Goal: Transaction & Acquisition: Purchase product/service

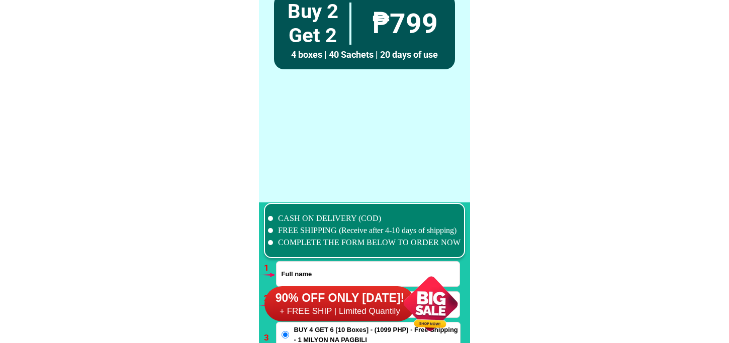
scroll to position [7393, 0]
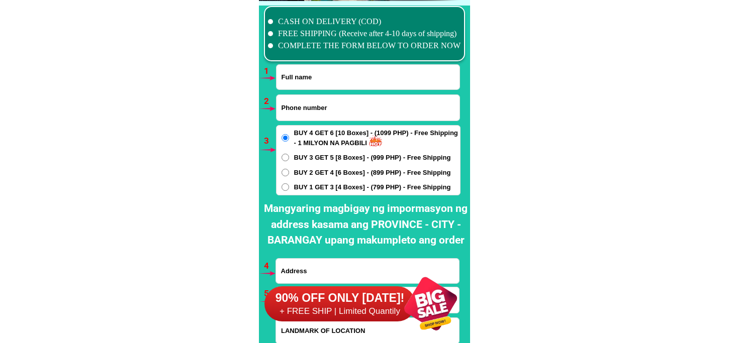
click at [322, 81] on input "Input full_name" at bounding box center [368, 77] width 183 height 25
paste input "Virginia Oreo"
type input "Virginia Oreo"
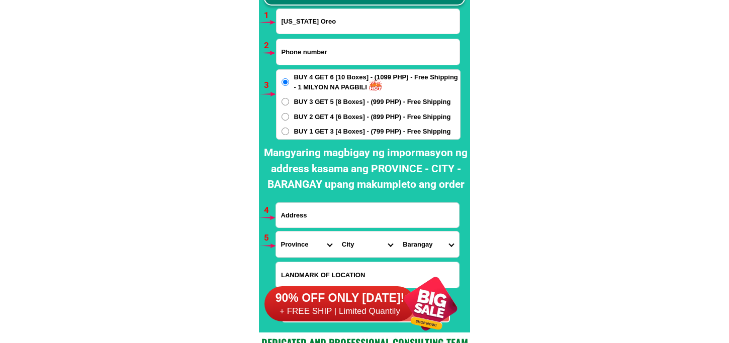
click at [325, 210] on input "Input address" at bounding box center [367, 215] width 183 height 25
paste input "Setio Tamak brgy Maguyam Silang Cavite"
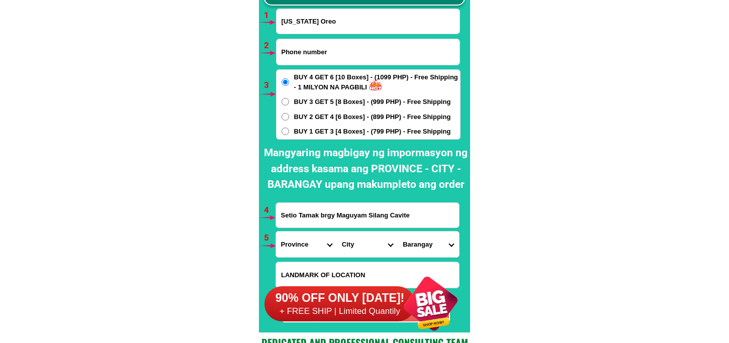
type input "Setio Tamak brgy Maguyam Silang Cavite"
click at [326, 51] on input "Input phone_number" at bounding box center [368, 52] width 183 height 26
paste input "09194623069"
type input "09194623069"
click at [329, 133] on span "BUY 1 GET 3 [4 Boxes] - (799 PHP) - Free Shipping" at bounding box center [372, 132] width 157 height 10
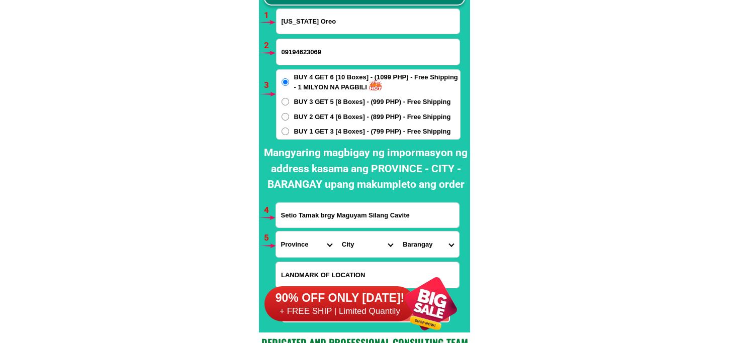
click at [289, 133] on input "BUY 1 GET 3 [4 Boxes] - (799 PHP) - Free Shipping" at bounding box center [286, 132] width 8 height 8
radio input "true"
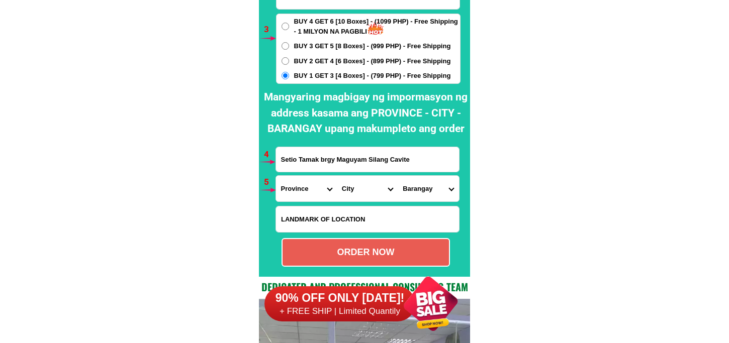
click at [318, 212] on input "Input LANDMARKOFLOCATION" at bounding box center [367, 220] width 183 height 26
paste input "Itanong Norie Umandap may ari ng bahay"
type input "Itanong Norie Umandap may ari ng bahay"
click at [283, 189] on select "Province [GEOGRAPHIC_DATA] [GEOGRAPHIC_DATA][PERSON_NAME][GEOGRAPHIC_DATA][GEOG…" at bounding box center [306, 189] width 61 height 26
select select "63_826"
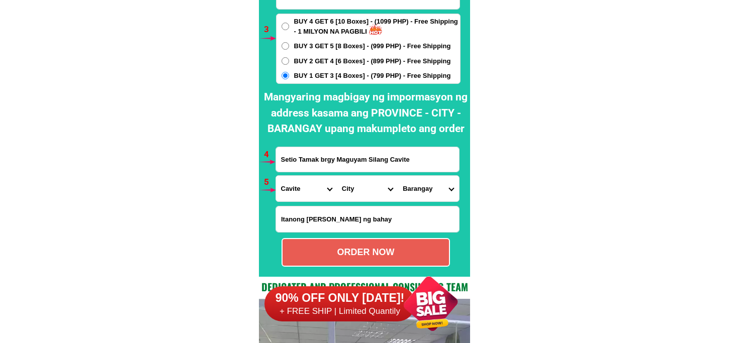
click at [276, 176] on select "Province [GEOGRAPHIC_DATA] [GEOGRAPHIC_DATA][PERSON_NAME][GEOGRAPHIC_DATA][GEOG…" at bounding box center [306, 189] width 61 height 26
drag, startPoint x: 357, startPoint y: 188, endPoint x: 357, endPoint y: 178, distance: 10.1
click at [357, 188] on select "City Alfonso Amadeo Bacoor Carmona Cavite-city Cavite-magallanes Cavite-rosario…" at bounding box center [367, 189] width 61 height 26
select select "63_8266329"
click at [337, 176] on select "City Alfonso Amadeo Bacoor Carmona Cavite-city Cavite-magallanes Cavite-rosario…" at bounding box center [367, 189] width 61 height 26
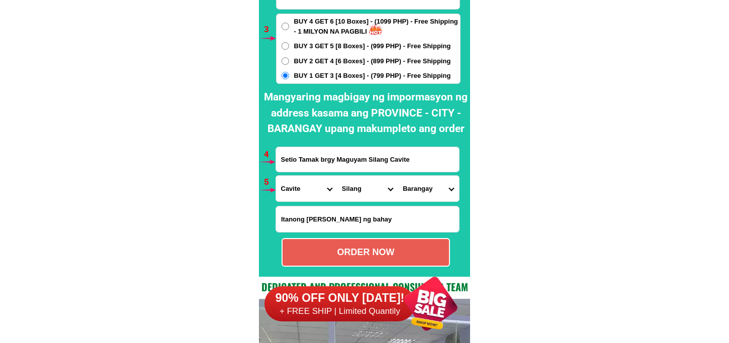
click at [415, 191] on select "Barangay Acacia Adlas Anahaw i Anahaw ii Balite i Balite ii Balubad Banaba Bara…" at bounding box center [428, 189] width 61 height 26
select select "63_82663295518"
click at [398, 176] on select "Barangay Acacia Adlas Anahaw i Anahaw ii Balite i Balite ii Balubad Banaba Bara…" at bounding box center [428, 189] width 61 height 26
click at [388, 250] on div "ORDER NOW" at bounding box center [366, 253] width 166 height 14
radio input "true"
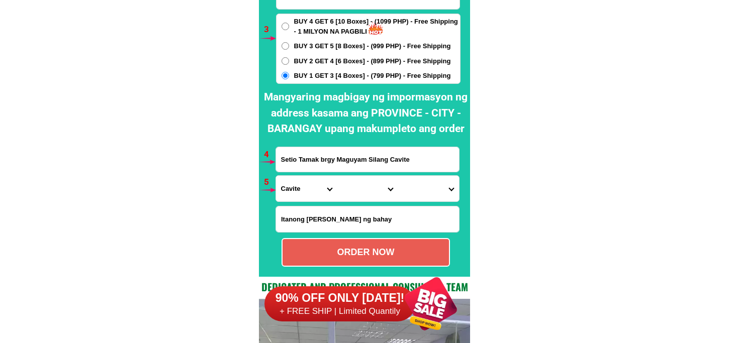
radio input "true"
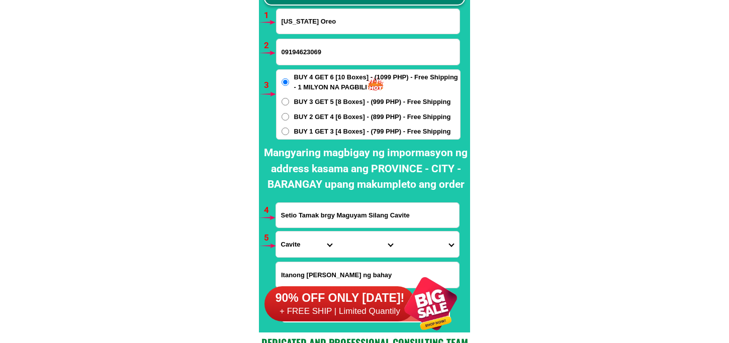
click at [290, 16] on input "Virginia Oreo" at bounding box center [368, 21] width 183 height 25
paste input "Auring Cadorna"
type input "Auring Cadorna"
click at [299, 55] on input "Input phone_number" at bounding box center [368, 52] width 183 height 26
paste input "0994-894-8421"
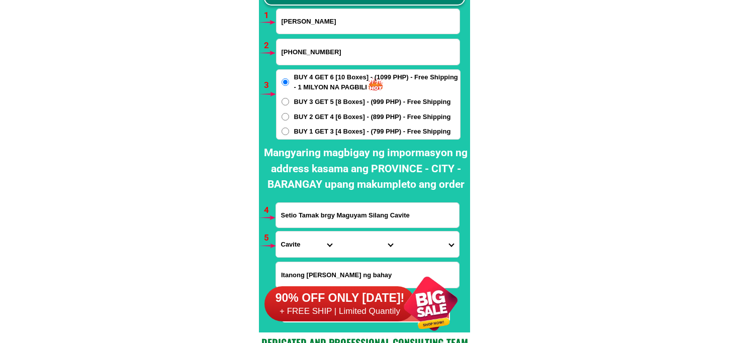
click at [299, 54] on input "0994-894-8421" at bounding box center [368, 52] width 183 height 26
click at [309, 54] on input "0994894-8421" at bounding box center [368, 52] width 183 height 26
type input "09948948421"
click at [323, 132] on span "BUY 1 GET 3 [4 Boxes] - (799 PHP) - Free Shipping" at bounding box center [372, 132] width 157 height 10
click at [289, 132] on input "BUY 1 GET 3 [4 Boxes] - (799 PHP) - Free Shipping" at bounding box center [286, 132] width 8 height 8
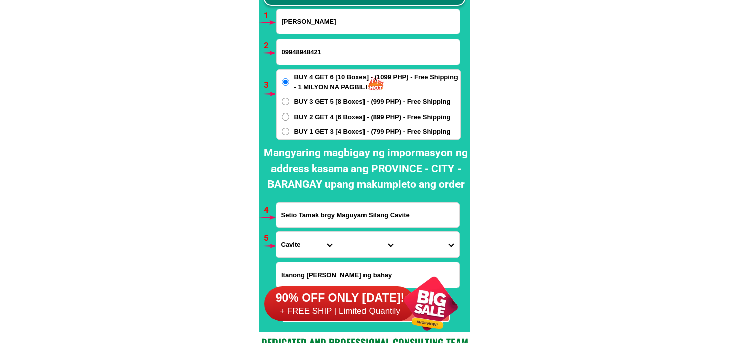
radio input "true"
click at [343, 209] on input "Setio Tamak brgy Maguyam Silang Cavite" at bounding box center [367, 215] width 183 height 25
paste input "Aurora Cadorna woodlane ph2 Brgy Balubal Sariaya Quezon"
type input "Aurora Cadorna woodlane ph2 Brgy Balubal Sariaya Quezon"
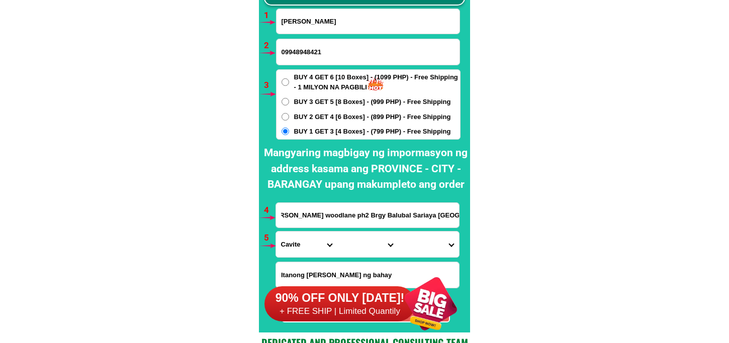
click at [311, 240] on select "Province [GEOGRAPHIC_DATA] [GEOGRAPHIC_DATA][PERSON_NAME][GEOGRAPHIC_DATA][GEOG…" at bounding box center [306, 245] width 61 height 26
select select "63_397"
click at [276, 232] on select "Province [GEOGRAPHIC_DATA] [GEOGRAPHIC_DATA][PERSON_NAME][GEOGRAPHIC_DATA][GEOG…" at bounding box center [306, 245] width 61 height 26
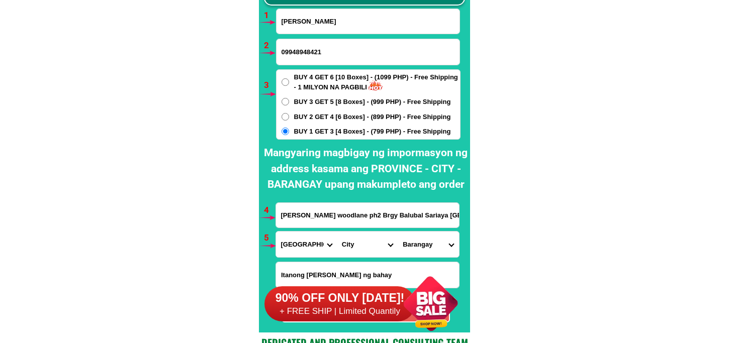
drag, startPoint x: 348, startPoint y: 243, endPoint x: 360, endPoint y: 231, distance: 16.7
click at [348, 243] on select "City Agdangan Alabat Atimonan Burdeos Calauag Catanauan General-nakar Guinayang…" at bounding box center [367, 245] width 61 height 26
select select "63_3974728"
click at [337, 232] on select "City Agdangan Alabat Atimonan Burdeos Calauag Catanauan General-nakar Guinayang…" at bounding box center [367, 245] width 61 height 26
click at [416, 255] on select "Barangay Antipolo Balubal Barangay 1 (pob.) Barangay 2 (pob.) Barangay 3 (pob.)…" at bounding box center [428, 245] width 61 height 26
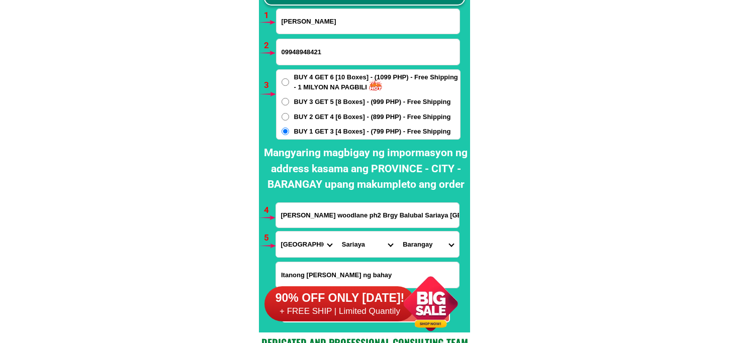
select select "63_39747284560"
click at [398, 232] on select "Barangay Antipolo Balubal Barangay 1 (pob.) Barangay 2 (pob.) Barangay 3 (pob.)…" at bounding box center [428, 245] width 61 height 26
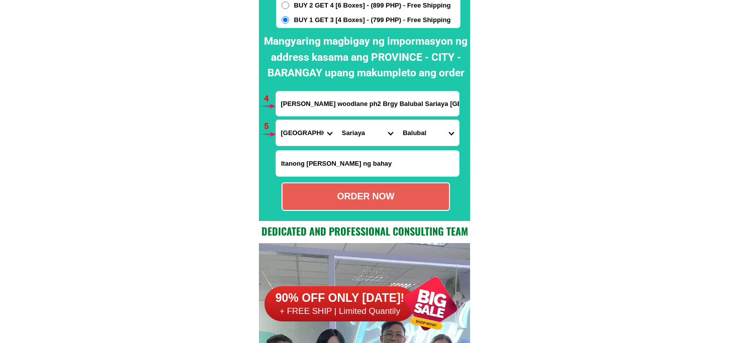
click at [364, 213] on div at bounding box center [364, 29] width 211 height 383
click at [365, 197] on div "ORDER NOW" at bounding box center [366, 197] width 166 height 14
type input "Aurora Cadorna woodlane ph2 Brgy Balubal Sariaya Quezon"
radio input "true"
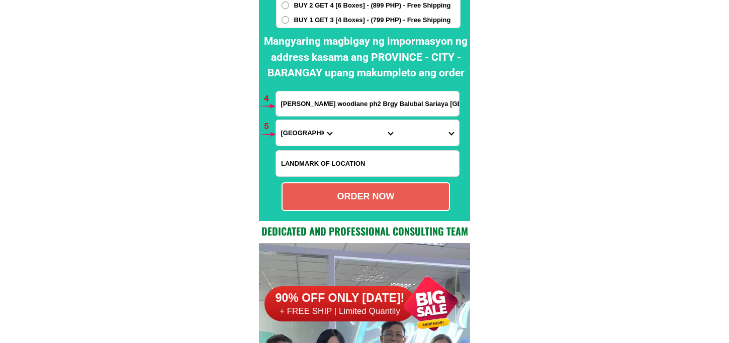
scroll to position [7393, 0]
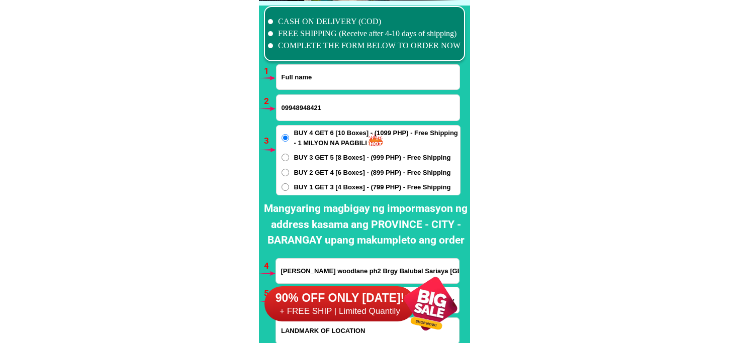
click at [327, 73] on input "Input full_name" at bounding box center [368, 77] width 183 height 25
paste input "Ruby Pangilinan"
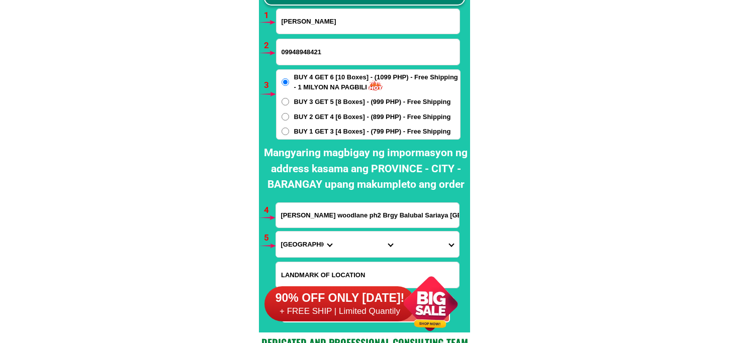
type input "Ruby Pangilinan"
click at [305, 48] on input "09948948421" at bounding box center [368, 52] width 183 height 26
paste input "09363123640"
type input "09363123640"
click at [319, 131] on span "BUY 1 GET 3 [4 Boxes] - (799 PHP) - Free Shipping" at bounding box center [372, 132] width 157 height 10
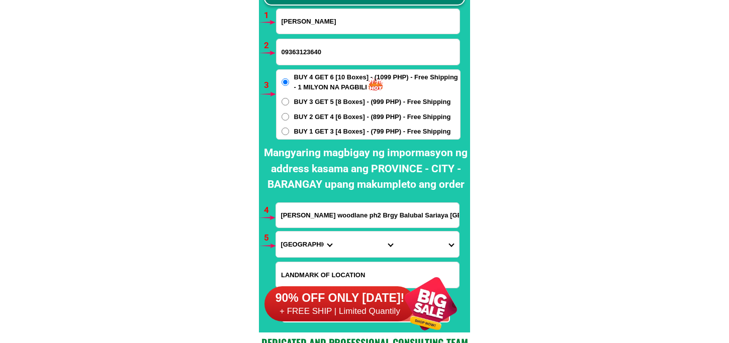
click at [289, 131] on input "BUY 1 GET 3 [4 Boxes] - (799 PHP) - Free Shipping" at bounding box center [286, 132] width 8 height 8
radio input "true"
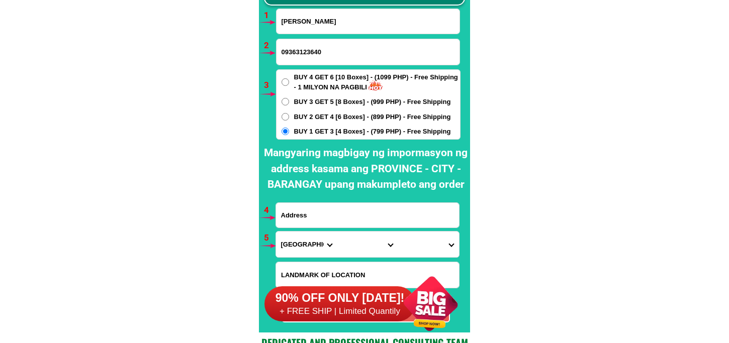
click at [334, 219] on input "Input address" at bounding box center [367, 215] width 183 height 25
paste input "Block 10 Lot 33 Bagong Pag asa ave , Malpitic city of San Fernando Pamp"
type input "Block 10 Lot 33 Bagong Pag asa ave , Malpitic city of San Fernando Pamp"
click at [292, 243] on select "Province [GEOGRAPHIC_DATA] [GEOGRAPHIC_DATA][PERSON_NAME][GEOGRAPHIC_DATA][GEOG…" at bounding box center [306, 245] width 61 height 26
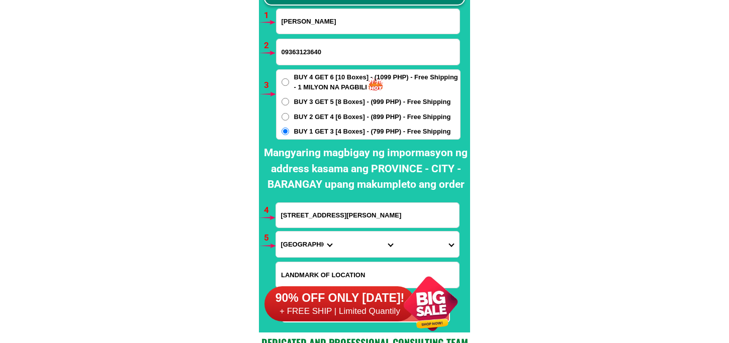
scroll to position [0, 0]
click at [276, 232] on select "Province [GEOGRAPHIC_DATA] [GEOGRAPHIC_DATA][PERSON_NAME][GEOGRAPHIC_DATA][GEOG…" at bounding box center [306, 245] width 61 height 26
click at [311, 247] on select "Province [GEOGRAPHIC_DATA] [GEOGRAPHIC_DATA][PERSON_NAME][GEOGRAPHIC_DATA][GEOG…" at bounding box center [306, 245] width 61 height 26
select select "63_779"
click at [276, 232] on select "Province [GEOGRAPHIC_DATA] [GEOGRAPHIC_DATA][PERSON_NAME][GEOGRAPHIC_DATA][GEOG…" at bounding box center [306, 245] width 61 height 26
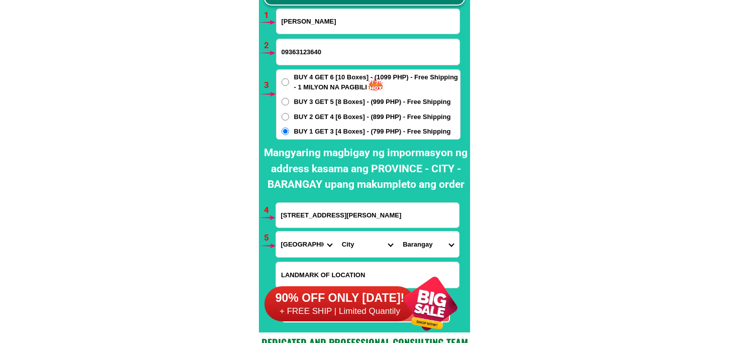
drag, startPoint x: 358, startPoint y: 246, endPoint x: 359, endPoint y: 237, distance: 9.1
click at [358, 246] on select "City [GEOGRAPHIC_DATA]-city [GEOGRAPHIC_DATA] Arayat Bacolor [GEOGRAPHIC_DATA] …" at bounding box center [367, 245] width 61 height 26
select select "63_7797518"
click at [337, 232] on select "City [GEOGRAPHIC_DATA]-city [GEOGRAPHIC_DATA] Arayat Bacolor [GEOGRAPHIC_DATA] …" at bounding box center [367, 245] width 61 height 26
click at [376, 250] on select "City [GEOGRAPHIC_DATA]-city [GEOGRAPHIC_DATA] Arayat Bacolor [GEOGRAPHIC_DATA] …" at bounding box center [367, 245] width 61 height 26
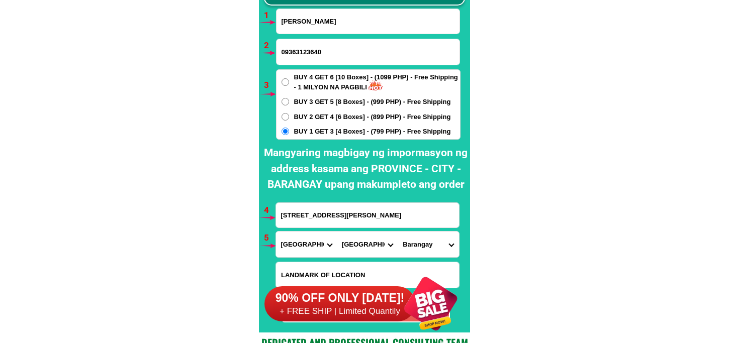
click at [337, 232] on select "City [GEOGRAPHIC_DATA]-city [GEOGRAPHIC_DATA] Arayat Bacolor [GEOGRAPHIC_DATA] …" at bounding box center [367, 245] width 61 height 26
drag, startPoint x: 424, startPoint y: 246, endPoint x: 426, endPoint y: 234, distance: 12.2
click at [424, 246] on select "Barangay Alasas Baliti Bulaon Calulut Del carmen Del pilar Del rosario Dela paz…" at bounding box center [428, 245] width 61 height 26
select select "63_77975189030"
click at [398, 232] on select "Barangay Alasas Baliti Bulaon Calulut Del carmen Del pilar Del rosario Dela paz…" at bounding box center [428, 245] width 61 height 26
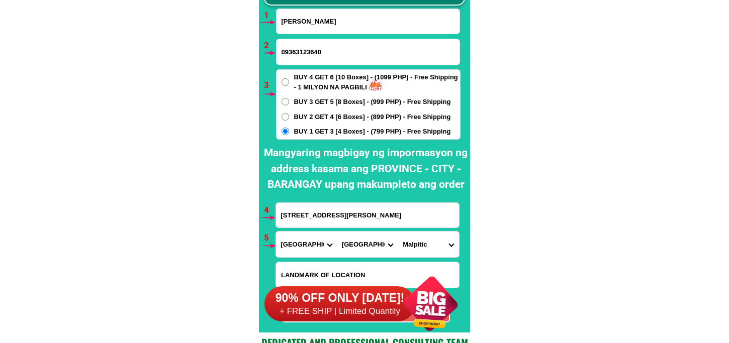
scroll to position [7505, 0]
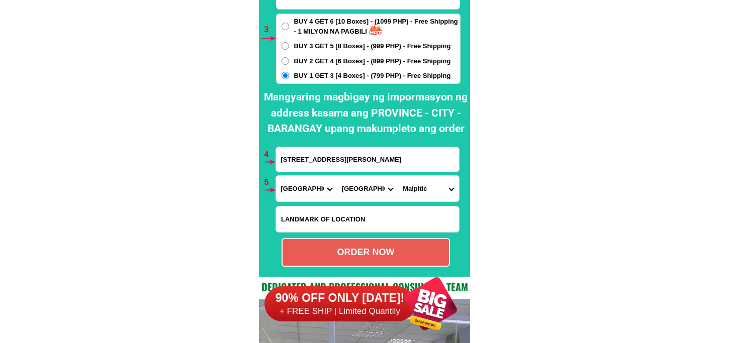
click at [359, 254] on div "ORDER NOW" at bounding box center [366, 253] width 166 height 14
type input "Block 10 Lot 33 Bagong Pag asa ave , Malpitic city of San Fernando Pamp"
radio input "true"
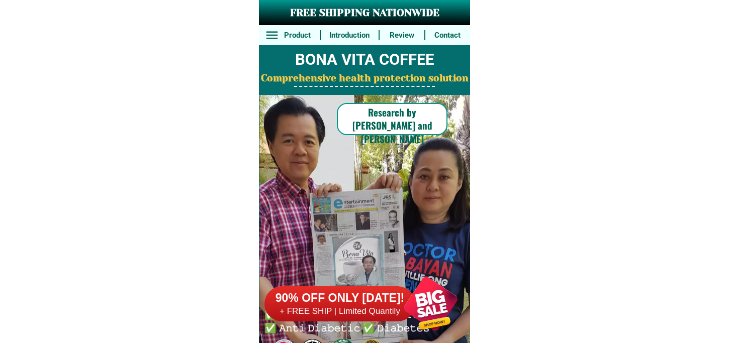
click at [401, 318] on div at bounding box center [430, 303] width 79 height 79
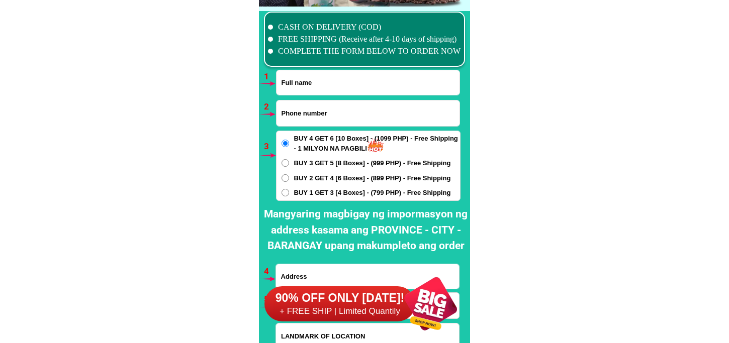
scroll to position [7393, 0]
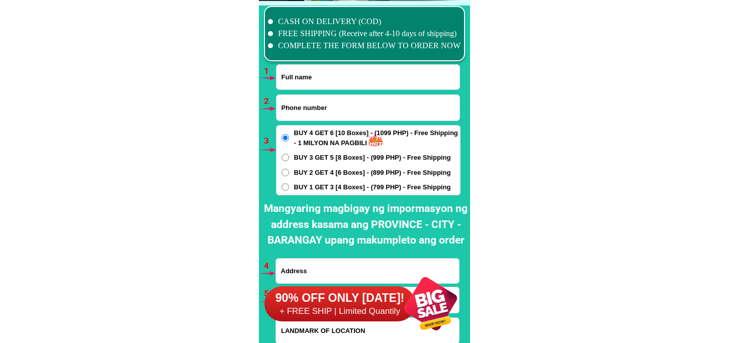
click at [359, 71] on input "Input full_name" at bounding box center [368, 77] width 183 height 25
click at [325, 101] on input "Input phone_number" at bounding box center [368, 108] width 183 height 26
paste input "09485208216"
type input "09485208216"
click at [301, 67] on input "Input full_name" at bounding box center [368, 77] width 183 height 25
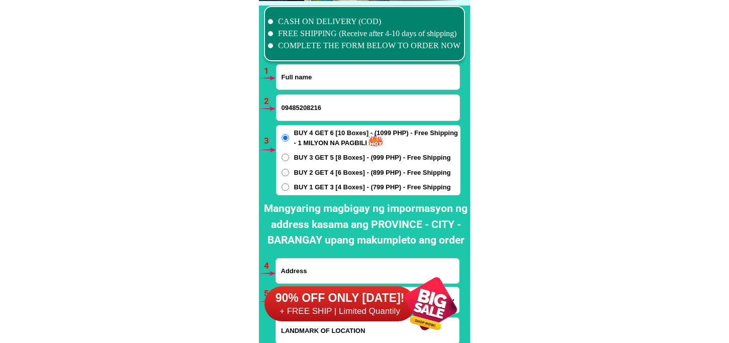
paste input "[PERSON_NAME]"
type input "[PERSON_NAME]"
drag, startPoint x: 297, startPoint y: 188, endPoint x: 304, endPoint y: 195, distance: 9.6
click at [297, 188] on span "BUY 1 GET 3 [4 Boxes] - (799 PHP) - Free Shipping" at bounding box center [372, 188] width 157 height 10
click at [289, 188] on input "BUY 1 GET 3 [4 Boxes] - (799 PHP) - Free Shipping" at bounding box center [286, 188] width 8 height 8
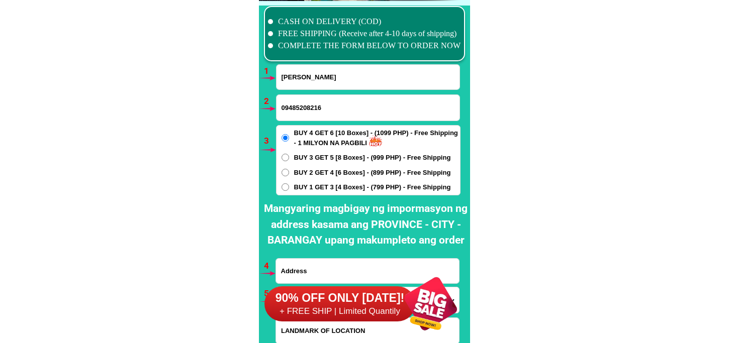
radio input "true"
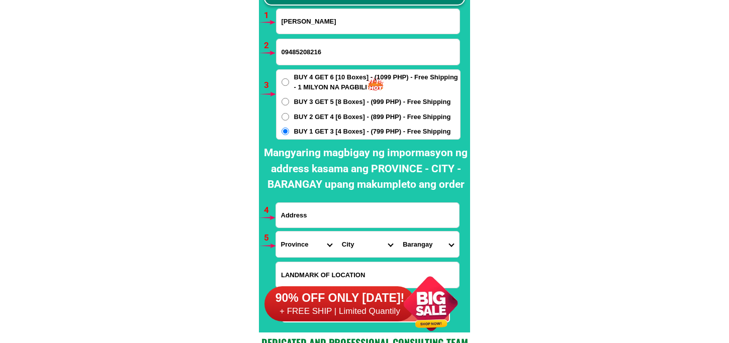
click at [317, 227] on div at bounding box center [368, 216] width 184 height 26
click at [320, 219] on input "Input address" at bounding box center [367, 215] width 183 height 25
paste input "[PERSON_NAME] [PERSON_NAME][GEOGRAPHIC_DATA] SUBD. BLK 10 LOT 6 BRGY DALIG [GEO…"
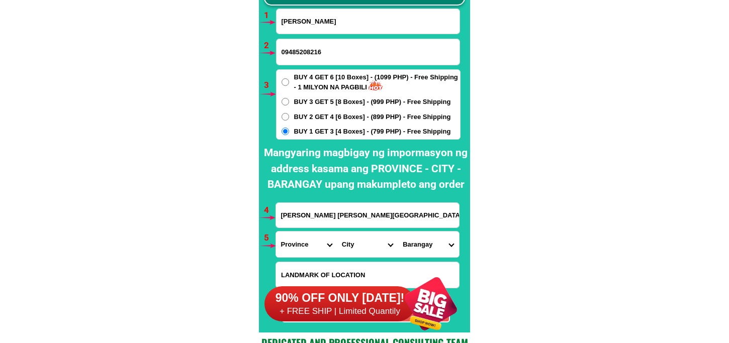
scroll to position [0, 97]
type input "[PERSON_NAME] [PERSON_NAME][GEOGRAPHIC_DATA] SUBD. BLK 10 LOT 6 BRGY DALIG [GEO…"
click at [304, 245] on select "Province [GEOGRAPHIC_DATA] [GEOGRAPHIC_DATA][PERSON_NAME][GEOGRAPHIC_DATA][GEOG…" at bounding box center [306, 245] width 61 height 26
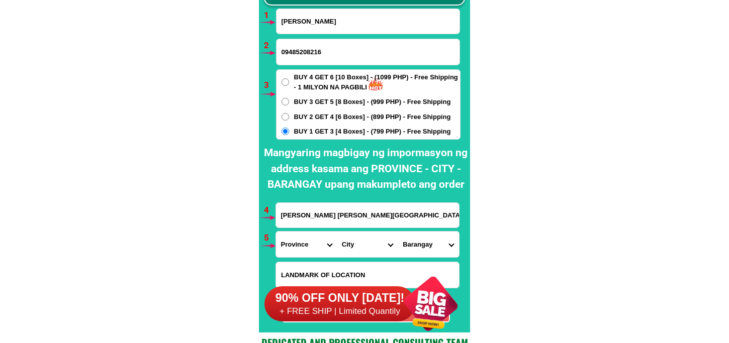
select select "63_993"
click at [276, 232] on select "Province [GEOGRAPHIC_DATA] [GEOGRAPHIC_DATA][PERSON_NAME][GEOGRAPHIC_DATA][GEOG…" at bounding box center [306, 245] width 61 height 26
click at [351, 248] on select "City Angono Antipolo-city [GEOGRAPHIC_DATA] [GEOGRAPHIC_DATA] [GEOGRAPHIC_DATA]…" at bounding box center [367, 245] width 61 height 26
select select "63_993568"
click at [337, 232] on select "City Angono Antipolo-city [GEOGRAPHIC_DATA] [GEOGRAPHIC_DATA] [GEOGRAPHIC_DATA]…" at bounding box center [367, 245] width 61 height 26
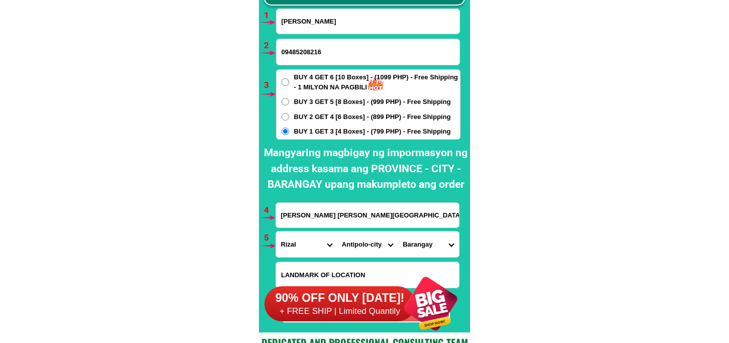
click at [422, 233] on select "[GEOGRAPHIC_DATA] [PERSON_NAME][GEOGRAPHIC_DATA] [GEOGRAPHIC_DATA] [GEOGRAPHIC_…" at bounding box center [428, 245] width 61 height 26
select select "63_9935681168"
click at [398, 232] on select "[GEOGRAPHIC_DATA] [PERSON_NAME][GEOGRAPHIC_DATA] [GEOGRAPHIC_DATA] [GEOGRAPHIC_…" at bounding box center [428, 245] width 61 height 26
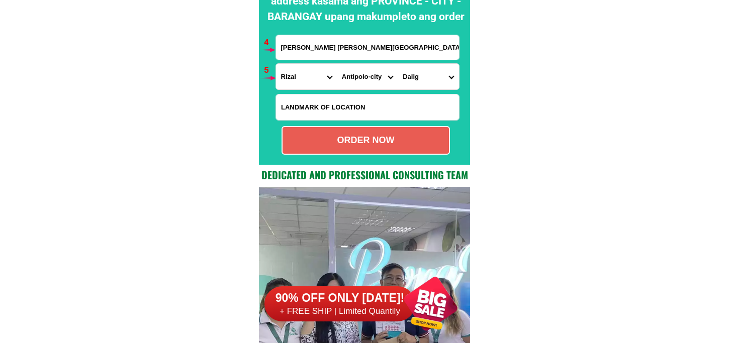
click at [380, 138] on div "ORDER NOW" at bounding box center [366, 141] width 166 height 14
radio input "true"
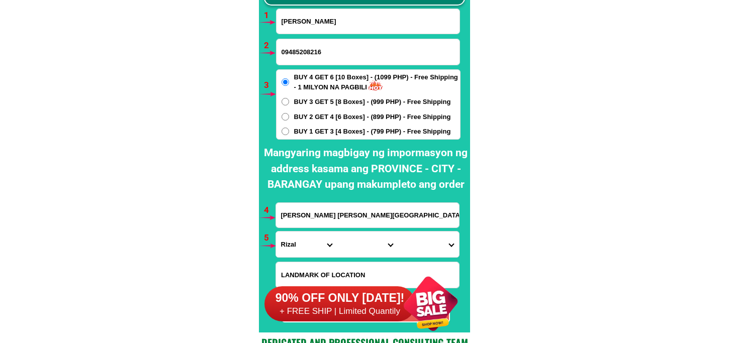
click at [329, 33] on div "[PERSON_NAME]" at bounding box center [368, 22] width 184 height 26
click at [344, 19] on input "Input full_name" at bounding box center [368, 21] width 183 height 25
paste input "[PERSON_NAME]"
type input "[PERSON_NAME]"
drag, startPoint x: 319, startPoint y: 62, endPoint x: 320, endPoint y: 57, distance: 5.1
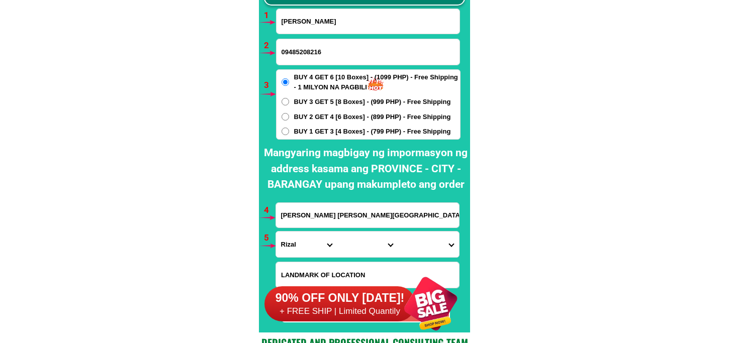
click at [320, 57] on input "09485208216" at bounding box center [368, 52] width 183 height 26
paste input "09171037391"
type input "09171037391"
click at [302, 119] on span "BUY 2 GET 4 [6 Boxes] - (899 PHP) - Free Shipping" at bounding box center [372, 117] width 157 height 10
click at [289, 119] on input "BUY 2 GET 4 [6 Boxes] - (899 PHP) - Free Shipping" at bounding box center [286, 117] width 8 height 8
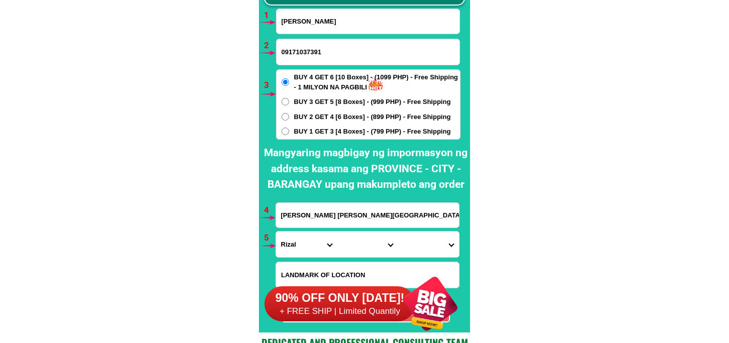
radio input "true"
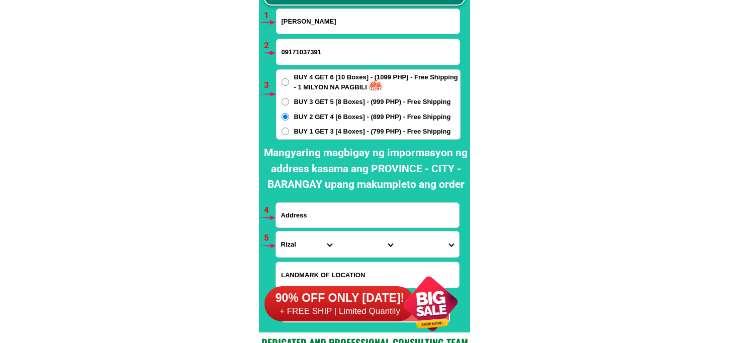
click at [317, 210] on input "Input address" at bounding box center [367, 215] width 183 height 25
paste input "[STREET_ADDRESS][PERSON_NAME][PERSON_NAME]"
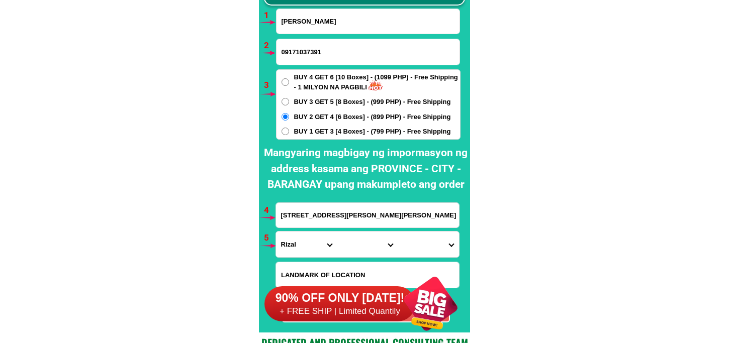
type input "[STREET_ADDRESS][PERSON_NAME][PERSON_NAME]"
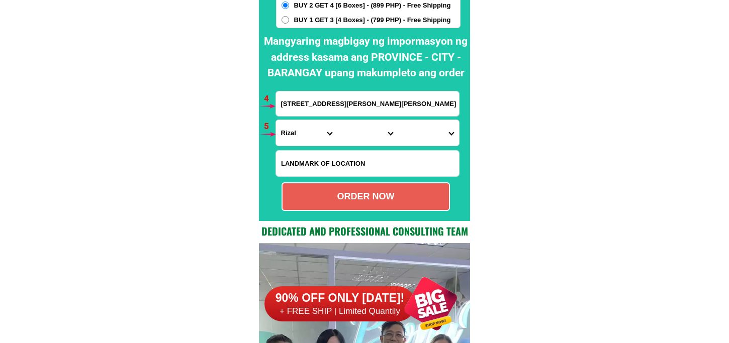
click at [333, 163] on input "Input LANDMARKOFLOCATION" at bounding box center [367, 164] width 183 height 26
paste input "Land Mark Cafe Franco"
type input "Land Mark Cafe Franco"
click at [300, 140] on select "Province [GEOGRAPHIC_DATA] [GEOGRAPHIC_DATA][PERSON_NAME][GEOGRAPHIC_DATA][GEOG…" at bounding box center [306, 133] width 61 height 26
select select "63_779"
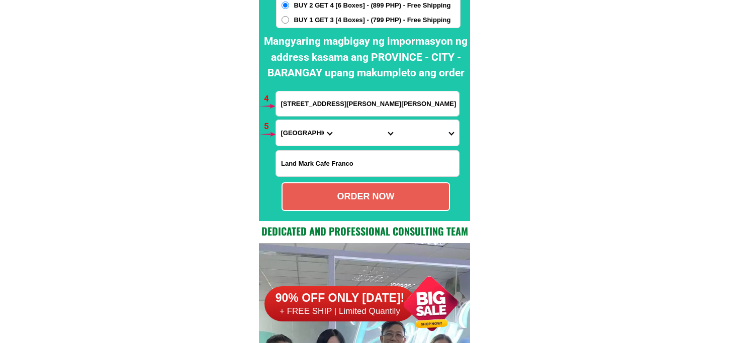
click at [276, 120] on select "Province [GEOGRAPHIC_DATA] [GEOGRAPHIC_DATA][PERSON_NAME][GEOGRAPHIC_DATA][GEOG…" at bounding box center [306, 133] width 61 height 26
click at [357, 131] on select "City [GEOGRAPHIC_DATA]-city [GEOGRAPHIC_DATA] Arayat Bacolor [GEOGRAPHIC_DATA] …" at bounding box center [367, 133] width 61 height 26
select select "63_7791488"
click at [337, 120] on select "City [GEOGRAPHIC_DATA]-city [GEOGRAPHIC_DATA] Arayat Bacolor [GEOGRAPHIC_DATA] …" at bounding box center [367, 133] width 61 height 26
drag, startPoint x: 431, startPoint y: 126, endPoint x: 431, endPoint y: 134, distance: 8.5
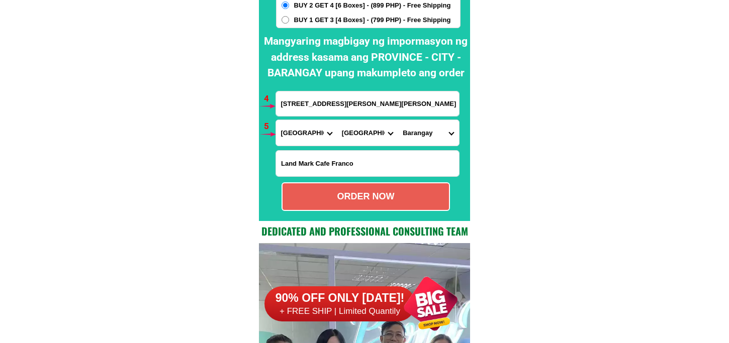
click at [431, 127] on select "Barangay Becuran Dila-dila San [PERSON_NAME] [GEOGRAPHIC_DATA][PERSON_NAME] [GE…" at bounding box center [428, 133] width 61 height 26
select select "63_77914889285"
click at [398, 120] on select "Barangay Becuran Dila-dila San [PERSON_NAME] [GEOGRAPHIC_DATA][PERSON_NAME] [GE…" at bounding box center [428, 133] width 61 height 26
click at [386, 186] on div "ORDER NOW" at bounding box center [366, 197] width 168 height 29
type input "[PERSON_NAME]"
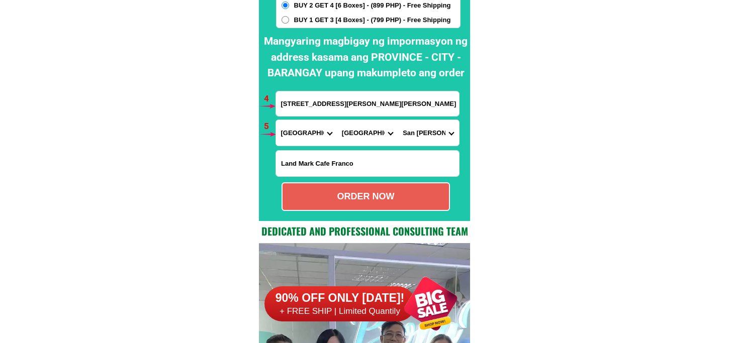
radio input "true"
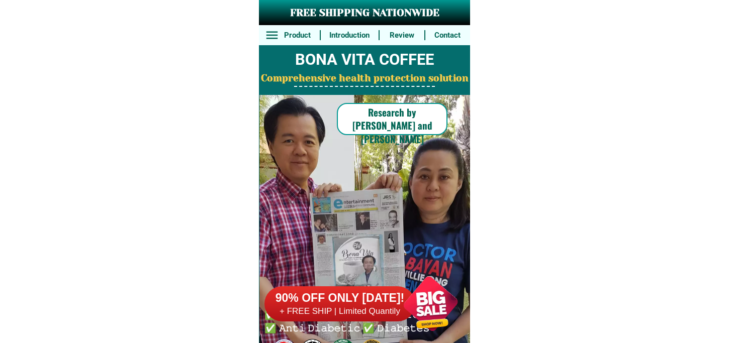
click at [371, 304] on h6 "90% OFF ONLY [DATE]!" at bounding box center [339, 298] width 151 height 15
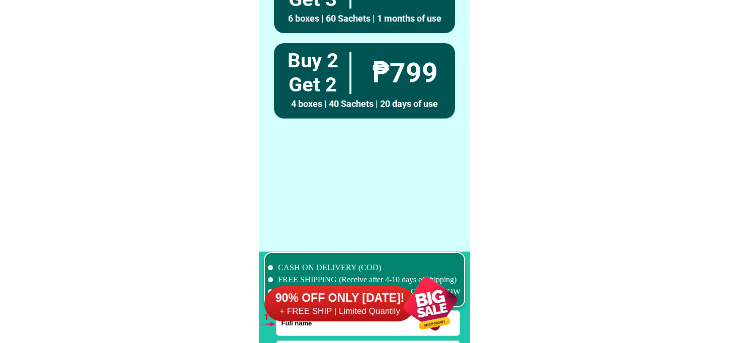
scroll to position [7393, 0]
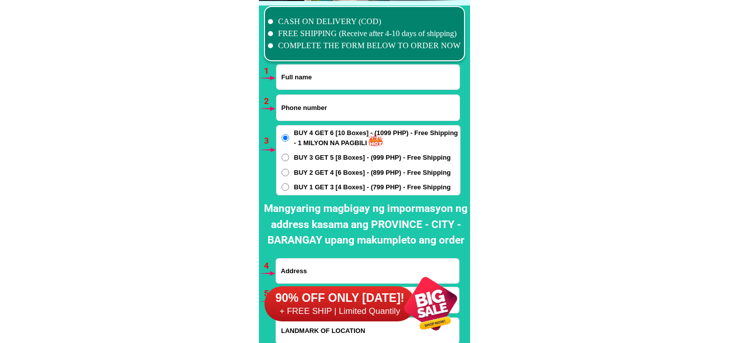
click at [314, 81] on input "Input full_name" at bounding box center [368, 77] width 183 height 25
paste input "Evangeline B, Ciezz"
type input "Evangeline B, Ciezz"
click at [314, 109] on input "Input phone_number" at bounding box center [368, 108] width 183 height 26
click at [318, 105] on input "Input phone_number" at bounding box center [368, 108] width 183 height 26
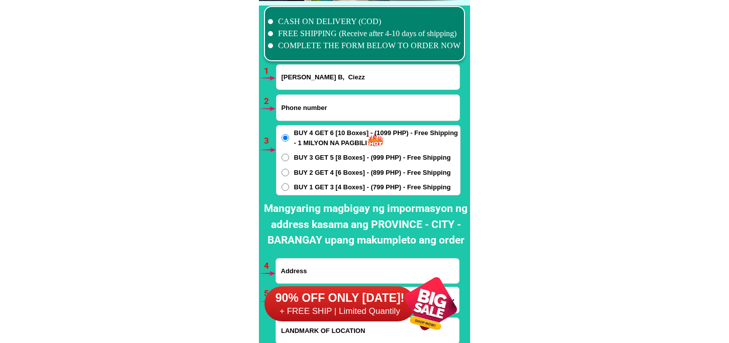
paste input "09704479632"
type input "09704479632"
click at [329, 188] on span "BUY 1 GET 3 [4 Boxes] - (799 PHP) - Free Shipping" at bounding box center [372, 188] width 157 height 10
click at [289, 188] on input "BUY 1 GET 3 [4 Boxes] - (799 PHP) - Free Shipping" at bounding box center [286, 188] width 8 height 8
radio input "true"
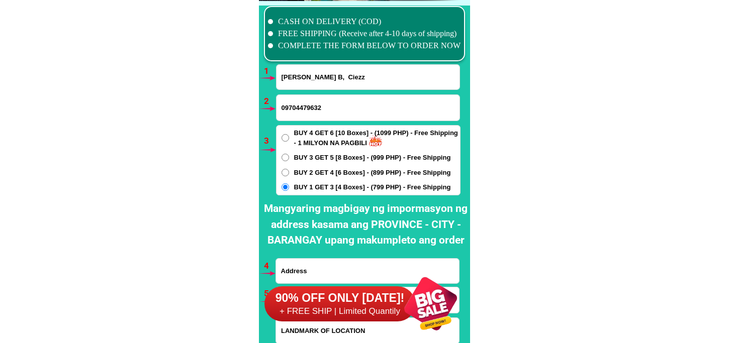
scroll to position [7449, 0]
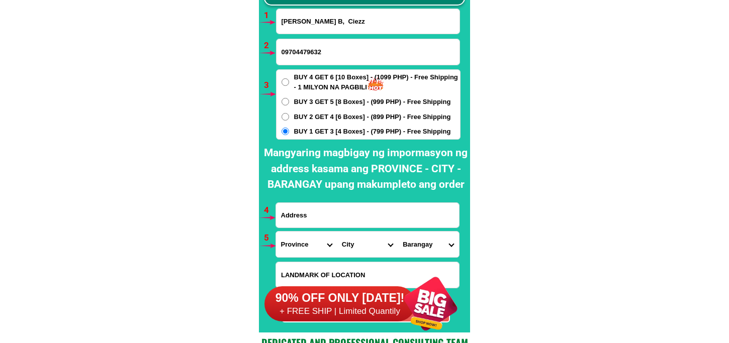
click at [302, 222] on input "Input address" at bounding box center [367, 215] width 183 height 25
paste input "Purok 4 Bon,,,ot Carrascal Surigao Dil Sur"
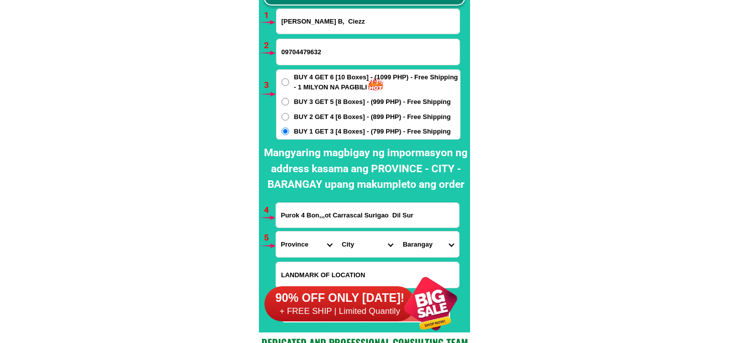
scroll to position [7505, 0]
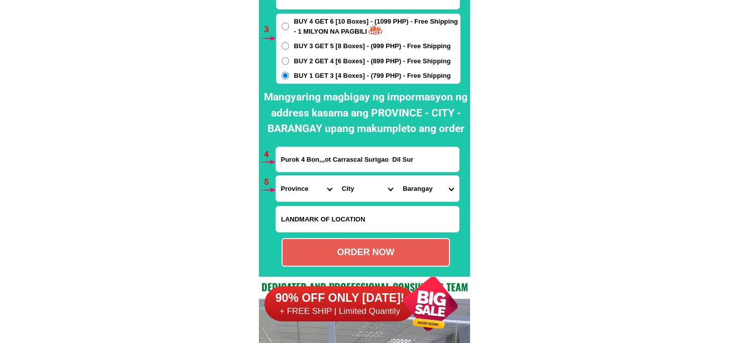
type input "Purok 4 Bon,,,ot Carrascal Surigao Dil Sur"
click at [299, 187] on select "Province [GEOGRAPHIC_DATA] [GEOGRAPHIC_DATA][PERSON_NAME][GEOGRAPHIC_DATA][GEOG…" at bounding box center [306, 189] width 61 height 26
select select "63_115"
click at [276, 176] on select "Province [GEOGRAPHIC_DATA] [GEOGRAPHIC_DATA][PERSON_NAME][GEOGRAPHIC_DATA][GEOG…" at bounding box center [306, 189] width 61 height 26
drag, startPoint x: 421, startPoint y: 157, endPoint x: 235, endPoint y: 161, distance: 186.6
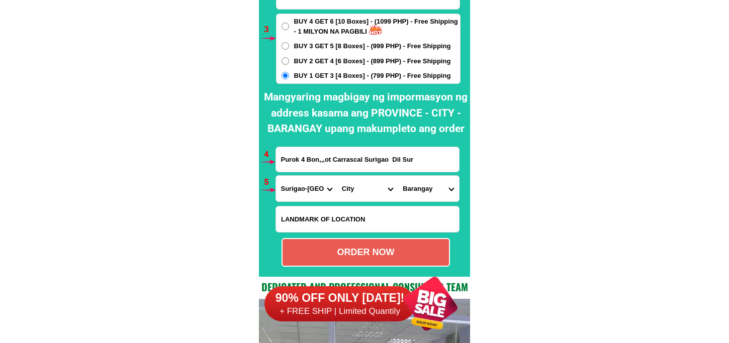
click at [345, 192] on select "City Barobo Bayabas Bislig-city Cagwait Cantilan Carrascal Hinatuan Lanuza Lian…" at bounding box center [367, 189] width 61 height 26
drag, startPoint x: 344, startPoint y: 186, endPoint x: 354, endPoint y: 178, distance: 12.6
click at [344, 186] on select "City Barobo Bayabas Bislig-city Cagwait Cantilan Carrascal Hinatuan Lanuza Lian…" at bounding box center [367, 189] width 61 height 26
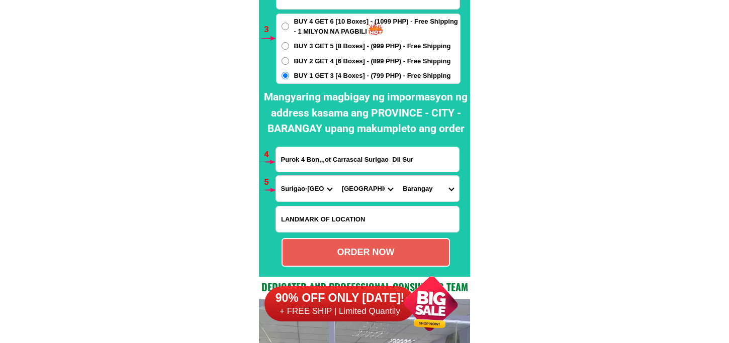
select select "63_1153185"
click at [337, 176] on select "City Barobo Bayabas Bislig-city Cagwait Cantilan Carrascal Hinatuan Lanuza Lian…" at bounding box center [367, 189] width 61 height 26
drag, startPoint x: 429, startPoint y: 187, endPoint x: 429, endPoint y: 181, distance: 5.5
click at [429, 187] on select "Barangay Adlay Babuyan Bacolod Baybay (pob.) Bon-ot Caglayag Dahican Doyos (pob…" at bounding box center [428, 189] width 61 height 26
select select "63_11531854054"
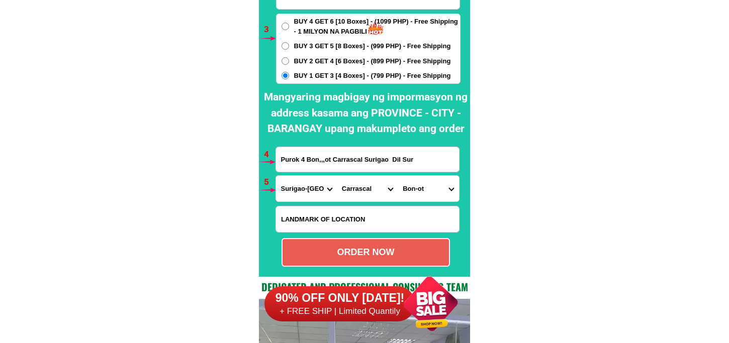
click at [398, 176] on select "Barangay Adlay Babuyan Bacolod Baybay (pob.) Bon-ot Caglayag Dahican Doyos (pob…" at bounding box center [428, 189] width 61 height 26
click at [368, 250] on div "ORDER NOW" at bounding box center [366, 253] width 166 height 14
type input "Evangeline B, Ciezz"
radio input "true"
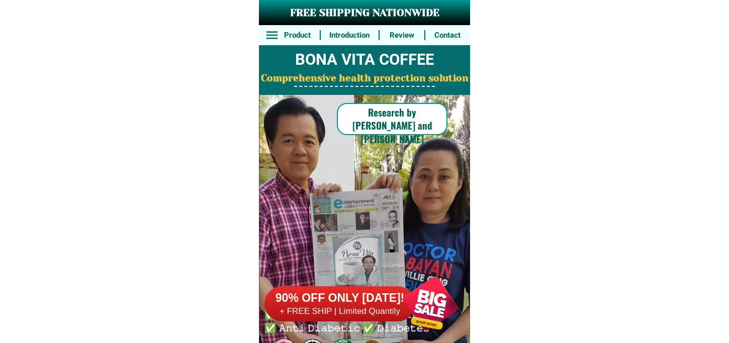
click at [389, 319] on div at bounding box center [339, 304] width 151 height 35
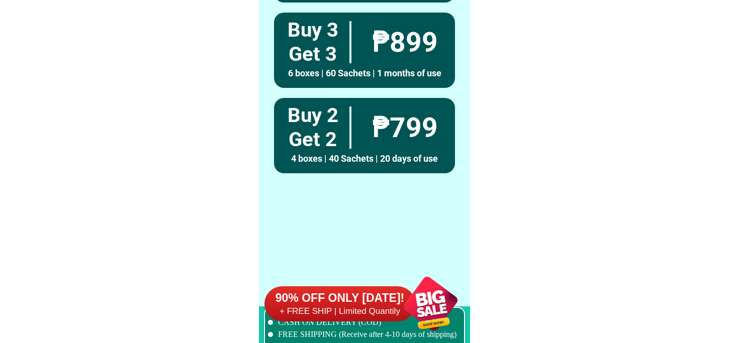
scroll to position [7393, 0]
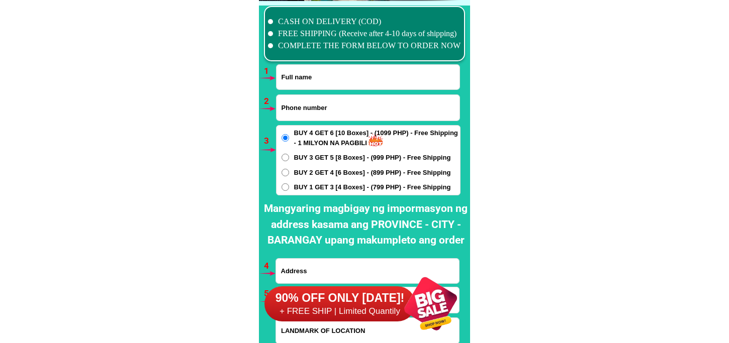
click at [343, 101] on input "Input phone_number" at bounding box center [368, 108] width 183 height 26
paste input "09756678007"
type input "09756678007"
click at [329, 71] on input "Input full_name" at bounding box center [368, 77] width 183 height 25
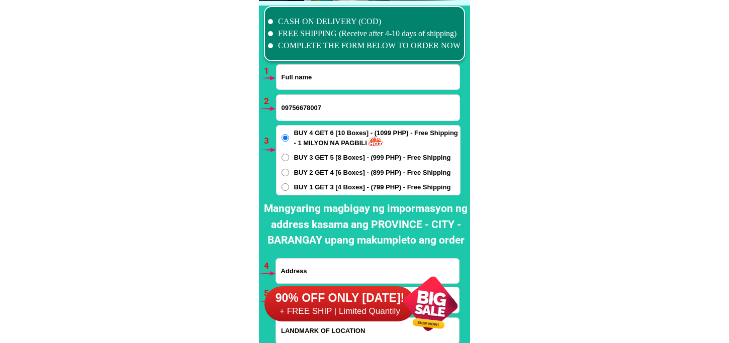
paste input "Mirasol Cedro"
type input "Mirasol Cedro"
click at [320, 189] on span "BUY 1 GET 3 [4 Boxes] - (799 PHP) - Free Shipping" at bounding box center [372, 188] width 157 height 10
click at [289, 189] on input "BUY 1 GET 3 [4 Boxes] - (799 PHP) - Free Shipping" at bounding box center [286, 188] width 8 height 8
radio input "true"
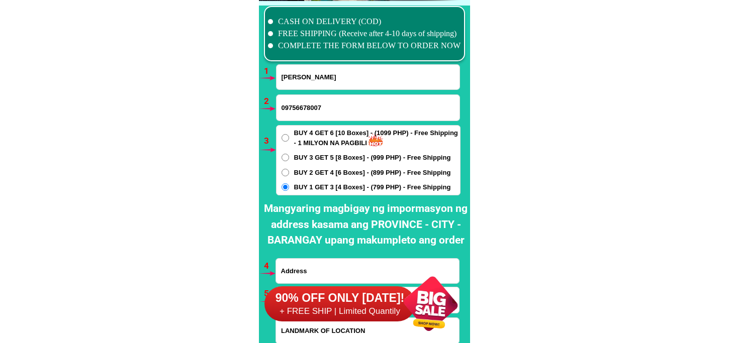
scroll to position [7449, 0]
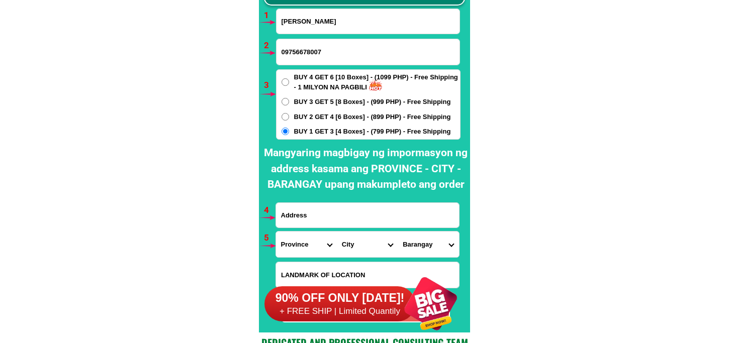
click at [315, 211] on input "Input address" at bounding box center [367, 215] width 183 height 25
paste input "Mirasol cedro San Jose city N.E.Barangay kita kita.. orias zone 10"
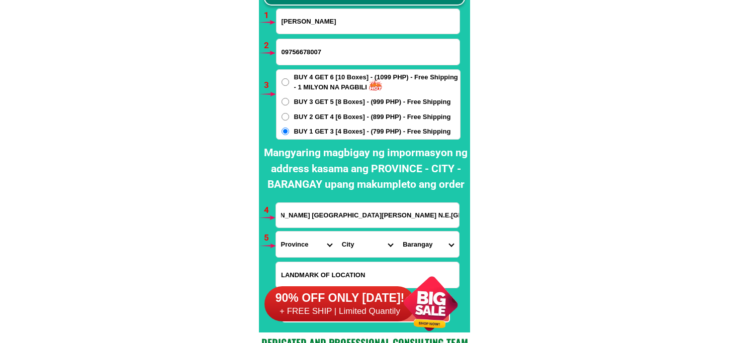
type input "Mirasol cedro San Jose city N.E.Barangay kita kita.. orias zone 10"
click at [313, 240] on select "Province [GEOGRAPHIC_DATA] [GEOGRAPHIC_DATA][PERSON_NAME][GEOGRAPHIC_DATA][GEOG…" at bounding box center [306, 245] width 61 height 26
select select "63_198"
click at [276, 232] on select "Province [GEOGRAPHIC_DATA] [GEOGRAPHIC_DATA][PERSON_NAME][GEOGRAPHIC_DATA][GEOG…" at bounding box center [306, 245] width 61 height 26
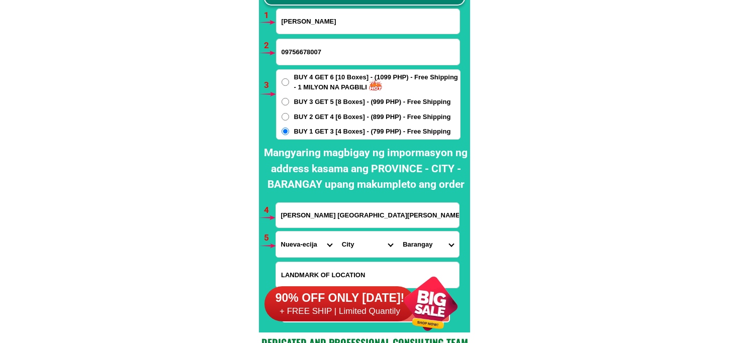
click at [353, 247] on select "City Aliaga Bongabon Cabanatuan-city Cabiao Carranglan Cuyapo Gabaldon Gapan-ci…" at bounding box center [367, 245] width 61 height 26
select select "63_1987946"
click at [337, 232] on select "City Aliaga Bongabon Cabanatuan-city Cabiao Carranglan Cuyapo Gabaldon Gapan-ci…" at bounding box center [367, 245] width 61 height 26
drag, startPoint x: 415, startPoint y: 243, endPoint x: 417, endPoint y: 232, distance: 11.8
click at [415, 243] on select "Barangay A. pascual Abar 2nd Abar ist Bagong sikat Caanawan Calaocan Camanacsac…" at bounding box center [428, 245] width 61 height 26
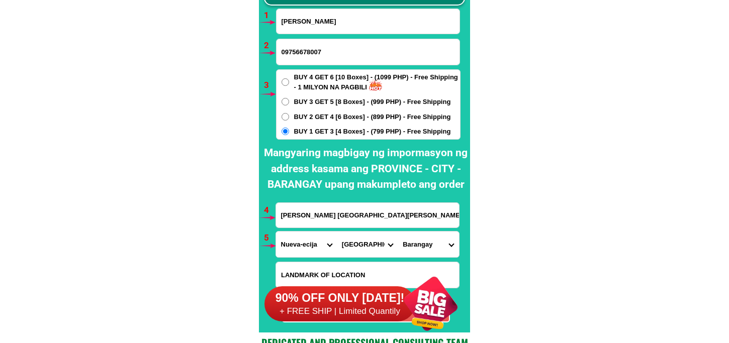
select select "63_19879468504"
click at [398, 232] on select "Barangay A. pascual Abar 2nd Abar ist Bagong sikat Caanawan Calaocan Camanacsac…" at bounding box center [428, 245] width 61 height 26
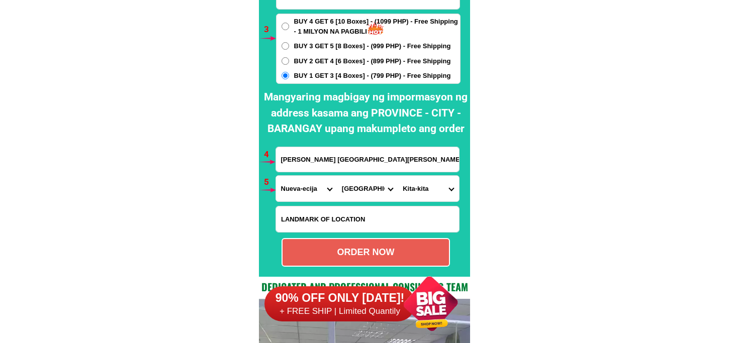
click at [355, 258] on div "ORDER NOW" at bounding box center [366, 253] width 166 height 14
radio input "true"
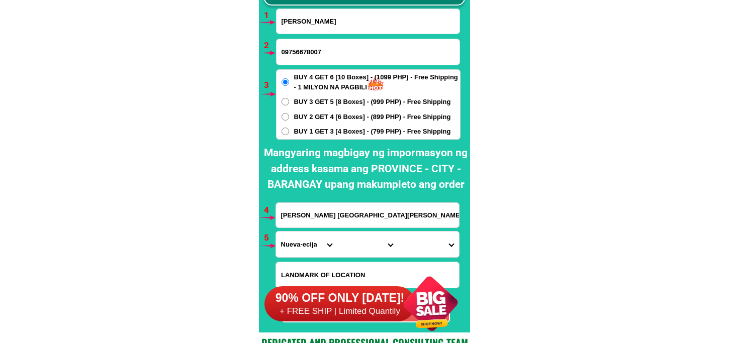
click at [313, 18] on input "Mirasol Cedro" at bounding box center [368, 21] width 183 height 25
paste input "Wilma Dimatulac"
type input "Wilma Dimatulac"
click at [317, 57] on input "09756678007" at bounding box center [368, 52] width 183 height 26
paste input "09321804161"
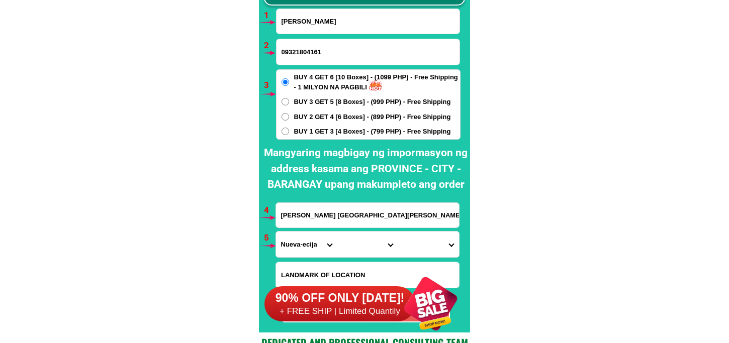
type input "09321804161"
click at [324, 223] on input "Mirasol cedro San Jose city N.E.Barangay kita kita.. orias zone 10" at bounding box center [367, 215] width 183 height 25
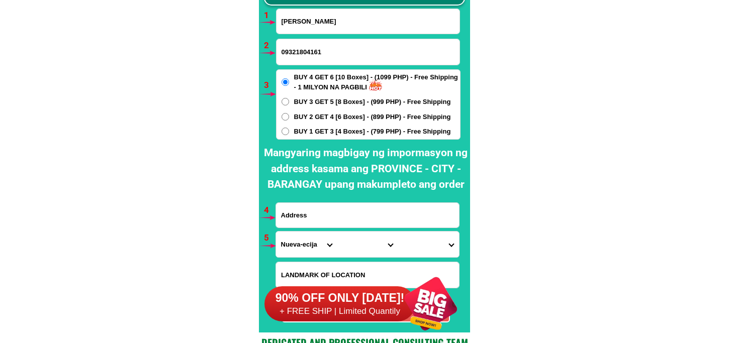
paste input "Wilma Dimatulac Botao Sta Barbara Pangasinan near Dynamic gasoline station"
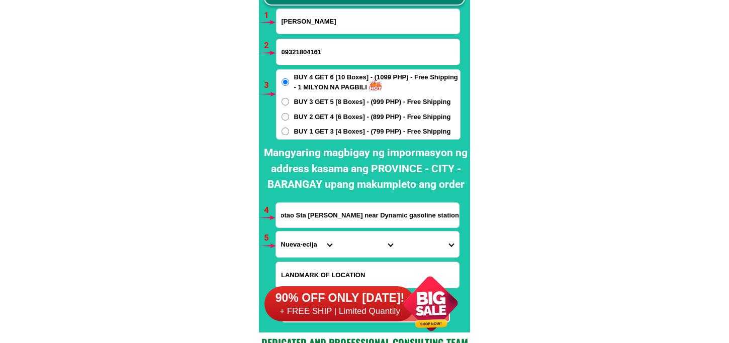
type input "Wilma Dimatulac Botao Sta Barbara Pangasinan near Dynamic gasoline station"
click at [309, 139] on form "Wilma Dimatulac 09321804161 ORDER NOW Wilma Dimatulac Botao Sta Barbara Pangasi…" at bounding box center [368, 166] width 185 height 314
click at [312, 133] on span "BUY 1 GET 3 [4 Boxes] - (799 PHP) - Free Shipping" at bounding box center [372, 132] width 157 height 10
click at [289, 133] on input "BUY 1 GET 3 [4 Boxes] - (799 PHP) - Free Shipping" at bounding box center [286, 132] width 8 height 8
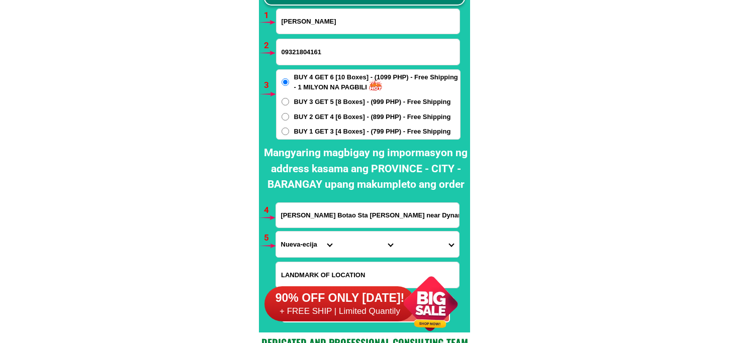
radio input "true"
click at [306, 243] on select "Province [GEOGRAPHIC_DATA] [GEOGRAPHIC_DATA][PERSON_NAME][GEOGRAPHIC_DATA][GEOG…" at bounding box center [306, 245] width 61 height 26
click at [276, 232] on select "Province [GEOGRAPHIC_DATA] [GEOGRAPHIC_DATA][PERSON_NAME][GEOGRAPHIC_DATA][GEOG…" at bounding box center [306, 245] width 61 height 26
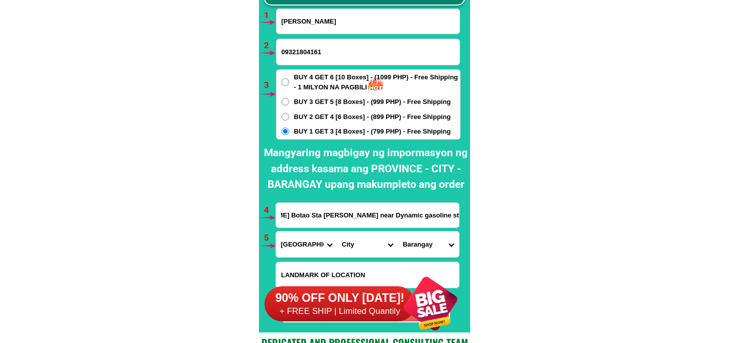
scroll to position [0, 68]
drag, startPoint x: 396, startPoint y: 223, endPoint x: 465, endPoint y: 220, distance: 68.4
click at [465, 220] on div "CASH ON DELIVERY (COD) FREE SHIPPING (Receive after 4-10 days of shipping) COMP…" at bounding box center [364, 139] width 211 height 388
click at [434, 219] on input "Wilma Dimatulac Botao Sta Barbara Pangasinan near Dynamic gasoline station" at bounding box center [367, 215] width 183 height 25
drag, startPoint x: 352, startPoint y: 214, endPoint x: 307, endPoint y: 217, distance: 45.3
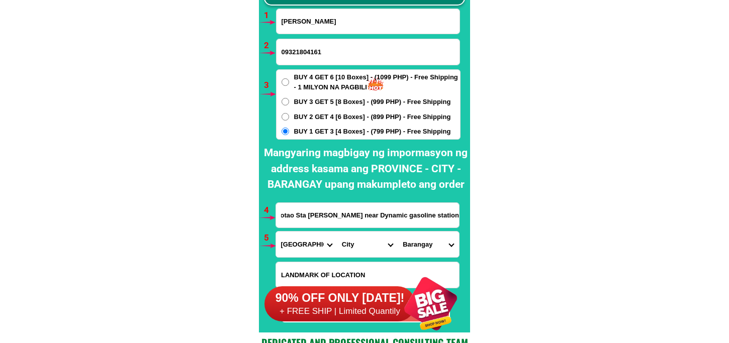
click at [307, 217] on input "Wilma Dimatulac Botao Sta Barbara Pangasinan near Dynamic gasoline station" at bounding box center [367, 215] width 183 height 25
click at [342, 244] on select "City [GEOGRAPHIC_DATA]-city [GEOGRAPHIC_DATA] Arayat Bacolor [GEOGRAPHIC_DATA] …" at bounding box center [367, 245] width 61 height 26
click at [308, 227] on div "Wilma Dimatulac Botao Sta Barbara Pangasinan near Dynamic gasoline station" at bounding box center [368, 216] width 184 height 26
click at [358, 236] on select "City [GEOGRAPHIC_DATA]-city [GEOGRAPHIC_DATA] Arayat Bacolor [GEOGRAPHIC_DATA] …" at bounding box center [367, 245] width 61 height 26
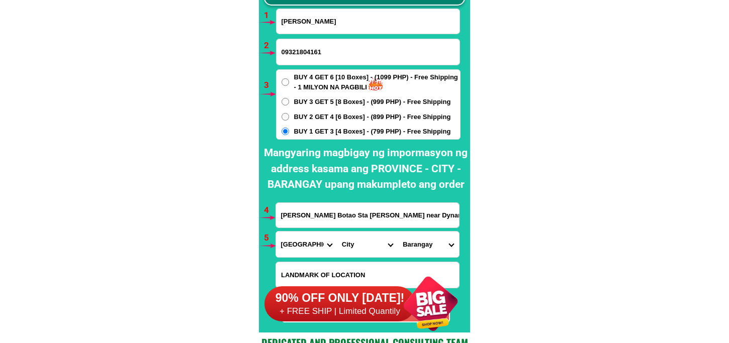
click at [353, 244] on select "City [GEOGRAPHIC_DATA]-city [GEOGRAPHIC_DATA] Arayat Bacolor [GEOGRAPHIC_DATA] …" at bounding box center [367, 245] width 61 height 26
drag, startPoint x: 358, startPoint y: 243, endPoint x: 358, endPoint y: 237, distance: 5.6
click at [358, 243] on select "City [GEOGRAPHIC_DATA]-city [GEOGRAPHIC_DATA] Arayat Bacolor [GEOGRAPHIC_DATA] …" at bounding box center [367, 245] width 61 height 26
click at [355, 245] on select "City [GEOGRAPHIC_DATA]-city [GEOGRAPHIC_DATA] Arayat Bacolor [GEOGRAPHIC_DATA] …" at bounding box center [367, 245] width 61 height 26
click at [341, 248] on select "City [GEOGRAPHIC_DATA]-city [GEOGRAPHIC_DATA] Arayat Bacolor [GEOGRAPHIC_DATA] …" at bounding box center [367, 245] width 61 height 26
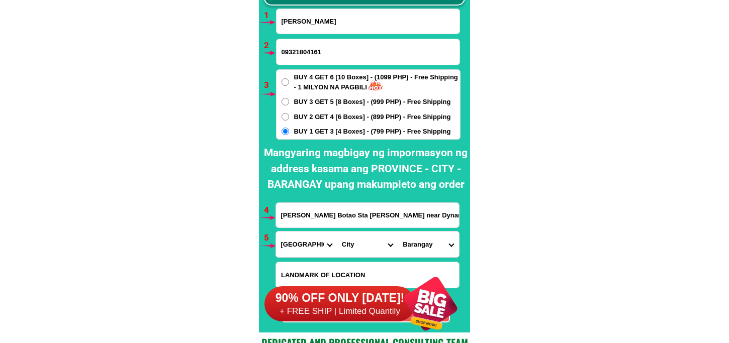
click at [289, 245] on select "Province [GEOGRAPHIC_DATA] [GEOGRAPHIC_DATA][PERSON_NAME][GEOGRAPHIC_DATA][GEOG…" at bounding box center [306, 245] width 61 height 26
select select "63_247"
click at [276, 232] on select "Province [GEOGRAPHIC_DATA] [GEOGRAPHIC_DATA][PERSON_NAME][GEOGRAPHIC_DATA][GEOG…" at bounding box center [306, 245] width 61 height 26
drag, startPoint x: 355, startPoint y: 245, endPoint x: 355, endPoint y: 239, distance: 6.1
click at [355, 245] on select "City Agno Aguilar Alaminos-city Asingan Balungao Bani Basista Bautista Bayamban…" at bounding box center [367, 245] width 61 height 26
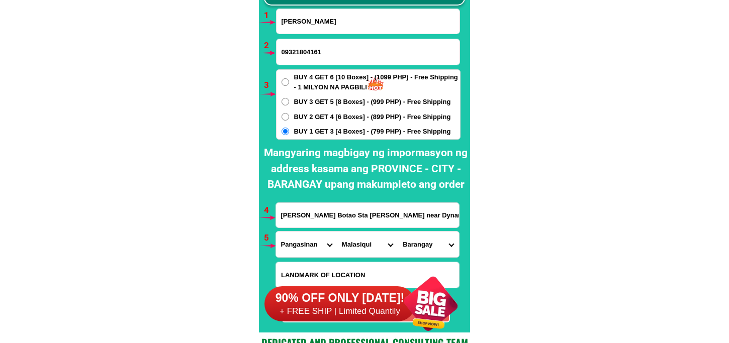
click at [360, 243] on select "City Agno Aguilar Alaminos-city Asingan Balungao Bani Basista Bautista Bayamban…" at bounding box center [367, 245] width 61 height 26
select select "63_2478878"
click at [337, 232] on select "City Agno Aguilar Alaminos-city Asingan Balungao Bani Basista Bautista Bayamban…" at bounding box center [367, 245] width 61 height 26
click at [418, 242] on select "Barangay Alibago Balingueo Banaoang Banzal Botao Cablong Carusocan Dalongue Erf…" at bounding box center [428, 245] width 61 height 26
select select "63_24788784409"
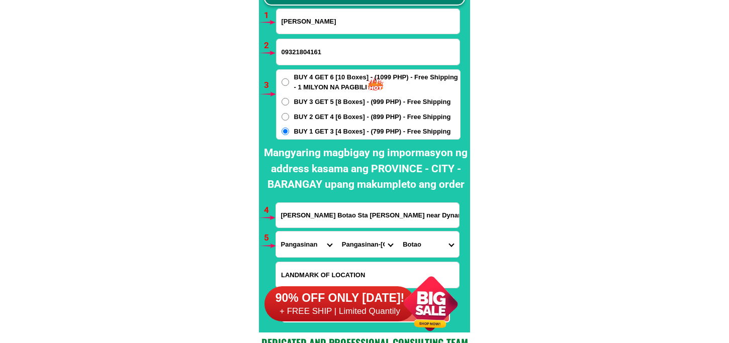
click at [398, 232] on select "Barangay Alibago Balingueo Banaoang Banzal Botao Cablong Carusocan Dalongue Erf…" at bounding box center [428, 245] width 61 height 26
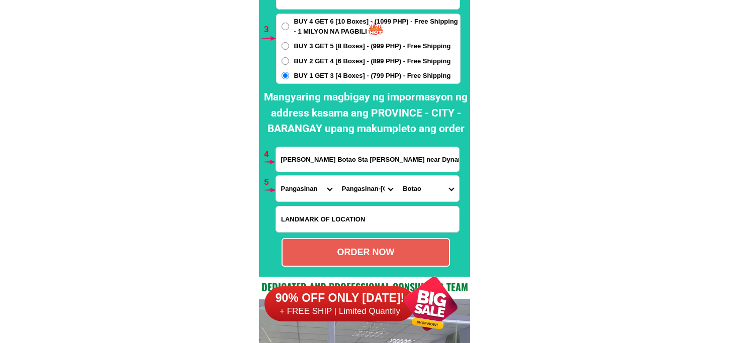
click at [379, 252] on div "ORDER NOW" at bounding box center [366, 253] width 166 height 14
type input "09321804161"
radio input "true"
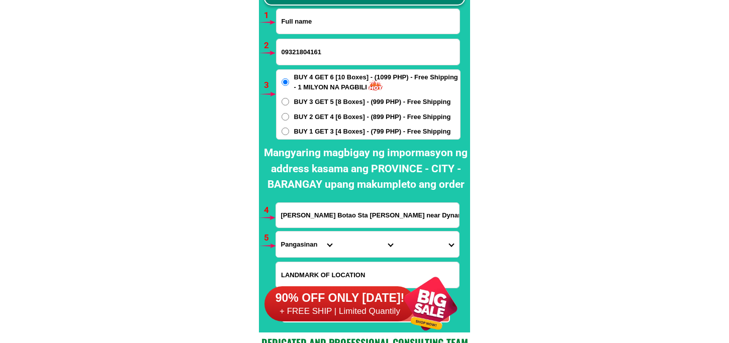
click at [330, 22] on input "Input full_name" at bounding box center [368, 21] width 183 height 25
paste input "Salve Ricardo"
type input "Salve Ricardo"
click at [323, 44] on input "09321804161" at bounding box center [368, 52] width 183 height 26
paste input "09501739125"
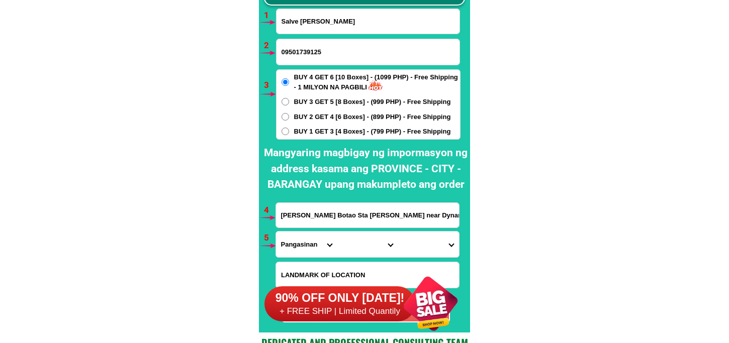
type input "09501739125"
click at [309, 128] on span "BUY 1 GET 3 [4 Boxes] - (799 PHP) - Free Shipping" at bounding box center [372, 132] width 157 height 10
click at [289, 128] on input "BUY 1 GET 3 [4 Boxes] - (799 PHP) - Free Shipping" at bounding box center [286, 132] width 8 height 8
radio input "true"
click at [304, 220] on input "Input address" at bounding box center [367, 215] width 183 height 25
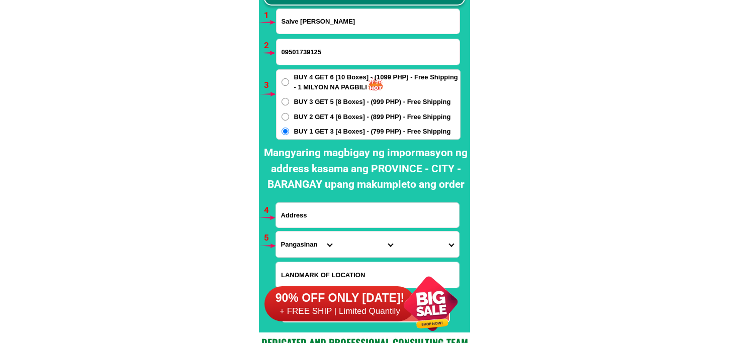
paste input ".zone 3 San Roque ,Calabanga. Camarines sur Philippines"
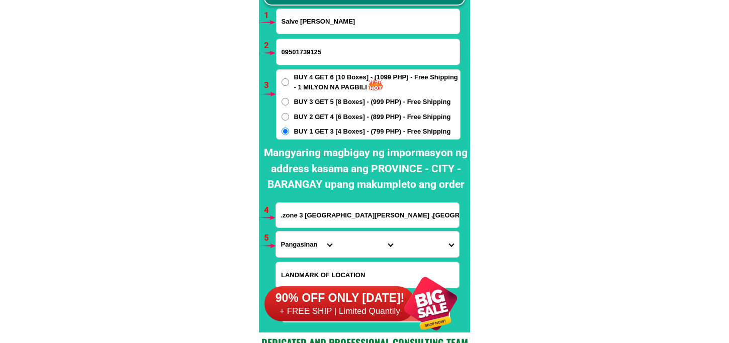
scroll to position [0, 37]
drag, startPoint x: 373, startPoint y: 214, endPoint x: 343, endPoint y: 218, distance: 29.9
click at [342, 218] on input ".zone 3 San Roque ,Calabanga. Camarines sur Philippines" at bounding box center [367, 215] width 183 height 25
type input ".zone 3 San Roque ,Calabanga. Camarines sur Philippines"
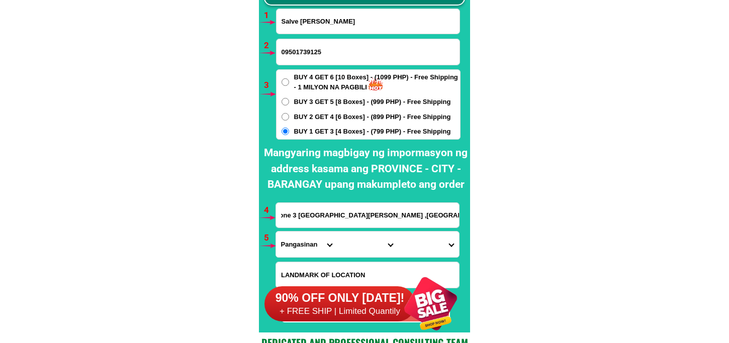
scroll to position [0, 0]
click at [299, 244] on select "Province [GEOGRAPHIC_DATA] [GEOGRAPHIC_DATA][PERSON_NAME][GEOGRAPHIC_DATA][GEOG…" at bounding box center [306, 245] width 61 height 26
select select "63_374"
click at [276, 232] on select "Province [GEOGRAPHIC_DATA] [GEOGRAPHIC_DATA][PERSON_NAME][GEOGRAPHIC_DATA][GEOG…" at bounding box center [306, 245] width 61 height 26
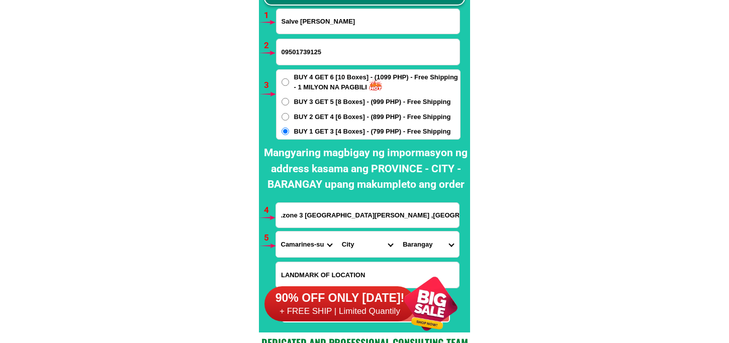
drag, startPoint x: 353, startPoint y: 246, endPoint x: 354, endPoint y: 234, distance: 12.7
click at [352, 239] on select "City Baao Balatan Bombon Buhi Bula Cabusao Calabanga Camaligan Camarines-sur-ba…" at bounding box center [367, 245] width 61 height 26
select select "63_3748752"
click at [337, 232] on select "City Baao Balatan Bombon Buhi Bula Cabusao Calabanga Camaligan Camarines-sur-ba…" at bounding box center [367, 245] width 61 height 26
drag, startPoint x: 410, startPoint y: 247, endPoint x: 423, endPoint y: 233, distance: 19.6
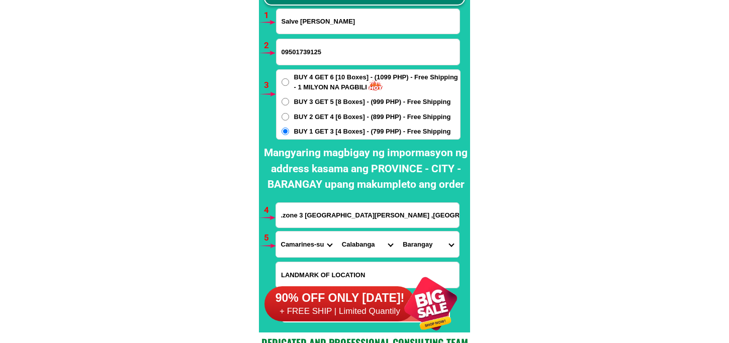
click at [410, 247] on select "Barangay Balatasan Balombon Balongay Belen Bigaas Binaliw Binanuaanan grande Bi…" at bounding box center [428, 245] width 61 height 26
select select "63_37487528240"
click at [398, 232] on select "Barangay Balatasan Balombon Balongay Belen Bigaas Binaliw Binanuaanan grande Bi…" at bounding box center [428, 245] width 61 height 26
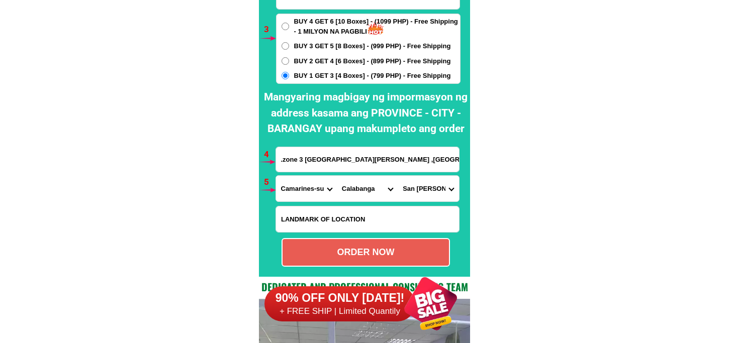
click at [381, 254] on div "ORDER NOW" at bounding box center [366, 253] width 166 height 14
type input "Salve Ricardo"
type input ".zone 3 San Roque ,Calabanga. Camarines sur Philippines"
radio input "true"
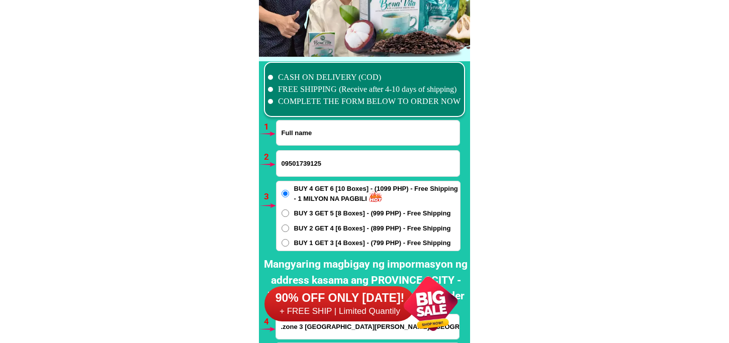
click at [303, 139] on input "Input full_name" at bounding box center [368, 133] width 183 height 25
paste input "Salud Piadozo"
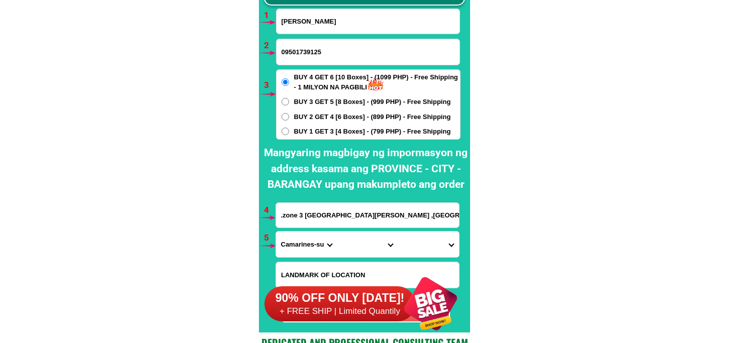
type input "Salud Piadozo"
click at [309, 129] on span "BUY 1 GET 3 [4 Boxes] - (799 PHP) - Free Shipping" at bounding box center [372, 132] width 157 height 10
click at [289, 129] on input "BUY 1 GET 3 [4 Boxes] - (799 PHP) - Free Shipping" at bounding box center [286, 132] width 8 height 8
radio input "true"
click at [304, 58] on input "09501739125" at bounding box center [368, 52] width 183 height 26
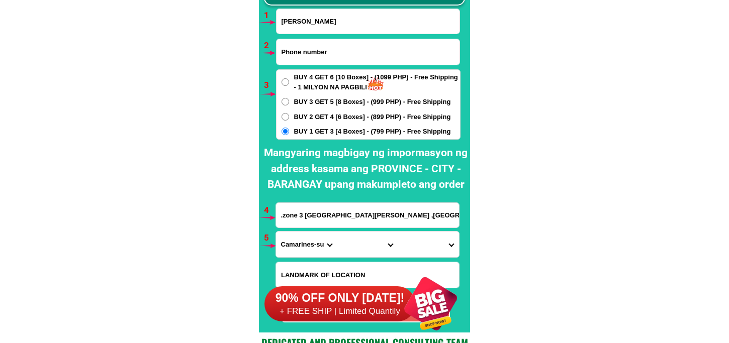
paste input "094702978087"
type input "094702978087"
click at [339, 218] on input "Input address" at bounding box center [367, 215] width 183 height 25
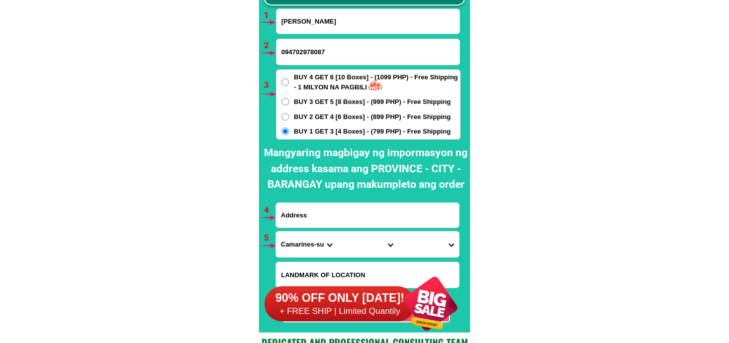
paste input "San Miguel Bulacan barangay salacot San Miguel Bulacan malapit sa simbahan ng s…"
type input "San Miguel Bulacan barangay salacot San Miguel Bulacan malapit sa simbahan ng s…"
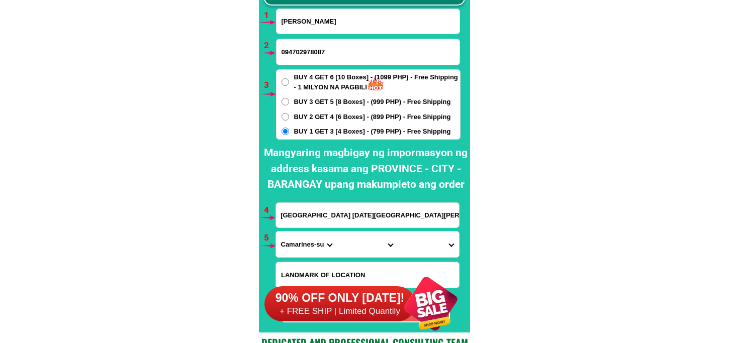
scroll to position [0, 149]
click at [295, 244] on select "Province [GEOGRAPHIC_DATA] [GEOGRAPHIC_DATA][PERSON_NAME][GEOGRAPHIC_DATA][GEOG…" at bounding box center [306, 245] width 61 height 26
select select "63_761"
click at [276, 232] on select "Province [GEOGRAPHIC_DATA] [GEOGRAPHIC_DATA][PERSON_NAME][GEOGRAPHIC_DATA][GEOG…" at bounding box center [306, 245] width 61 height 26
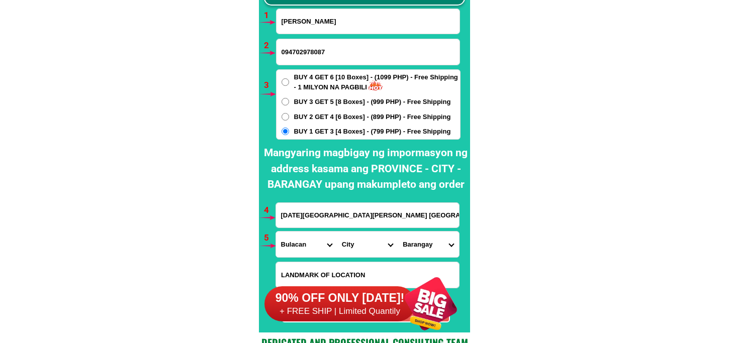
drag, startPoint x: 358, startPoint y: 245, endPoint x: 364, endPoint y: 237, distance: 10.1
click at [360, 243] on select "City Angat Balagtas Baliuag Bocaue Bulacan Bulacan-hagonoy Bulacan-plaridel Bul…" at bounding box center [367, 245] width 61 height 26
select select "63_7612523"
click at [337, 232] on select "City Angat Balagtas Baliuag Bocaue Bulacan Bulacan-hagonoy Bulacan-plaridel Bul…" at bounding box center [367, 245] width 61 height 26
click at [415, 243] on select "Barangay Bagong pag-asa Bagong silang Balaong Balite Bantog Bardias Baritan Bat…" at bounding box center [428, 245] width 61 height 26
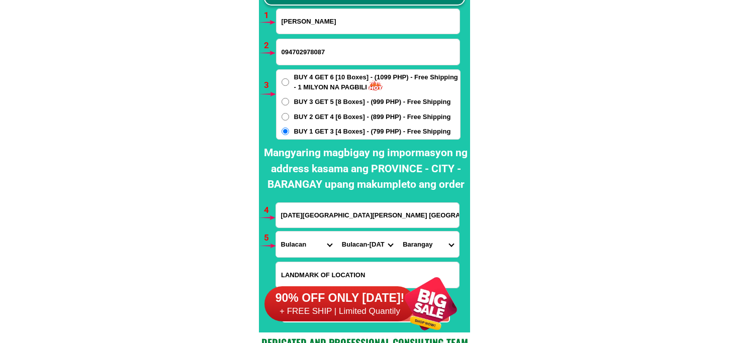
select select "63_76125237702"
click at [398, 232] on select "Barangay Bagong pag-asa Bagong silang Balaong Balite Bantog Bardias Baritan Bat…" at bounding box center [428, 245] width 61 height 26
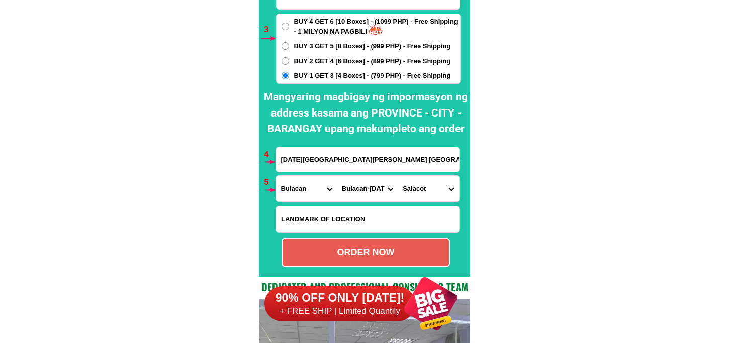
click at [345, 246] on div "ORDER NOW" at bounding box center [366, 253] width 166 height 14
type input "Salud Piadozo"
radio input "true"
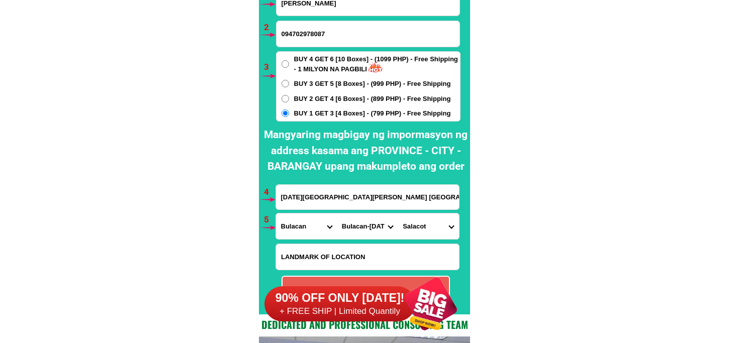
scroll to position [7459, 0]
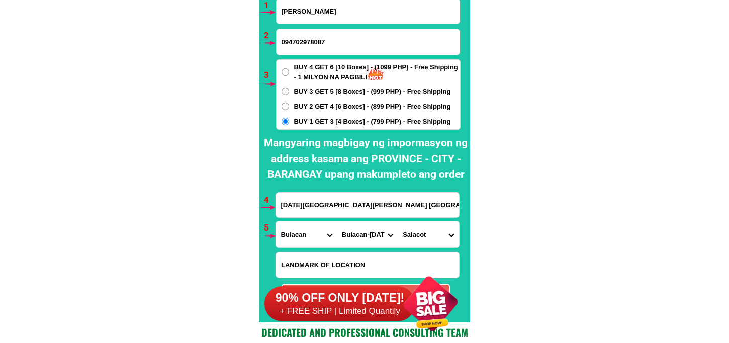
drag, startPoint x: 281, startPoint y: 11, endPoint x: 305, endPoint y: 22, distance: 27.0
click at [305, 21] on form "Salud Piadozo 094702978087 ORDER NOW San Miguel Bulacan barangay salacot San Mi…" at bounding box center [368, 155] width 185 height 314
click at [300, 44] on input "094702978087" at bounding box center [368, 42] width 183 height 26
click at [322, 41] on input "094702978087" at bounding box center [368, 42] width 183 height 26
drag, startPoint x: 342, startPoint y: 11, endPoint x: 234, endPoint y: 24, distance: 108.9
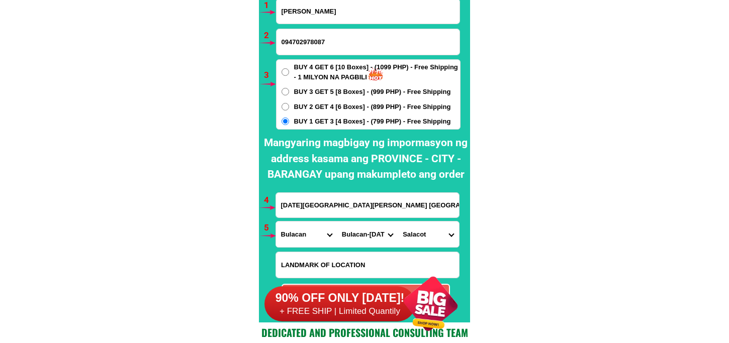
paste input "Mildred mella"
type input "Mildred mella"
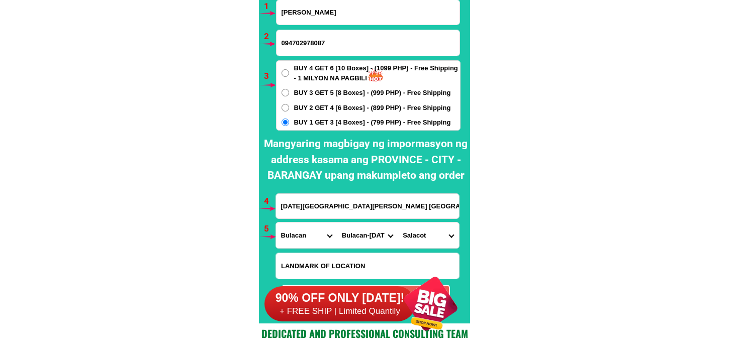
click at [306, 43] on input "094702978087" at bounding box center [368, 43] width 183 height 26
paste input "278578190"
type input "09278578190"
click at [327, 210] on input "San Miguel Bulacan barangay salacot San Miguel Bulacan malapit sa simbahan ng s…" at bounding box center [367, 206] width 183 height 25
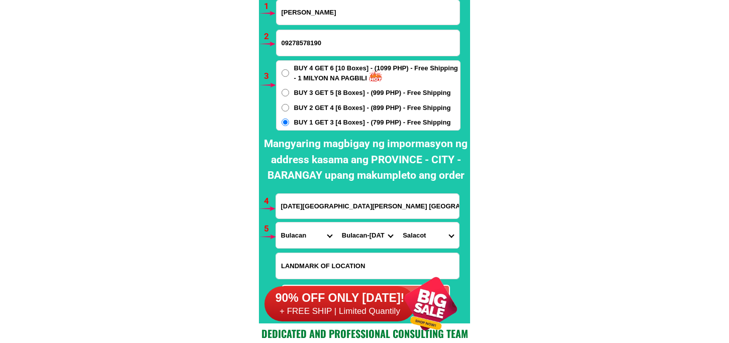
paste input "I Katherine street parkway village qc"
type input "I Katherine street parkway village qc"
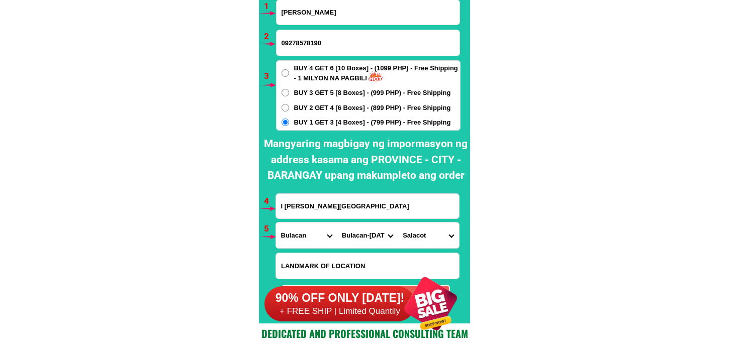
click at [299, 248] on div "Province Abra Agusan-del-norte Agusan-del-sur Aklan Albay Antique Apayao Aurora…" at bounding box center [368, 235] width 184 height 27
drag, startPoint x: 298, startPoint y: 239, endPoint x: 299, endPoint y: 228, distance: 10.6
click at [298, 239] on select "Province [GEOGRAPHIC_DATA] [GEOGRAPHIC_DATA][PERSON_NAME][GEOGRAPHIC_DATA][GEOG…" at bounding box center [306, 236] width 61 height 26
select select "63_219"
click at [276, 223] on select "Province [GEOGRAPHIC_DATA] [GEOGRAPHIC_DATA][PERSON_NAME][GEOGRAPHIC_DATA][GEOG…" at bounding box center [306, 236] width 61 height 26
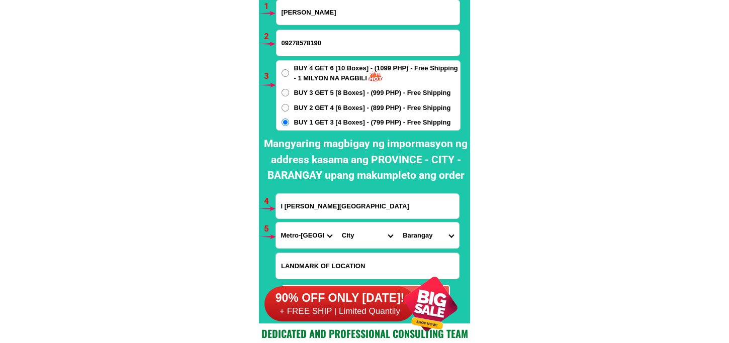
click at [359, 237] on select "City Binondo CALOOCAN Ermita Intramuros Las-pinas Makati Malabon-city Malate Ma…" at bounding box center [367, 236] width 61 height 26
select select "63_2194070"
click at [337, 223] on select "City Binondo CALOOCAN Ermita Intramuros Las-pinas Makati Malabon-city Malate Ma…" at bounding box center [367, 236] width 61 height 26
drag, startPoint x: 427, startPoint y: 236, endPoint x: 433, endPoint y: 225, distance: 13.0
click at [427, 236] on select "Barangay Alicia Amihan Apolonio samson Aurora Baesa Bagbag Bago bantay Bagong l…" at bounding box center [428, 236] width 61 height 26
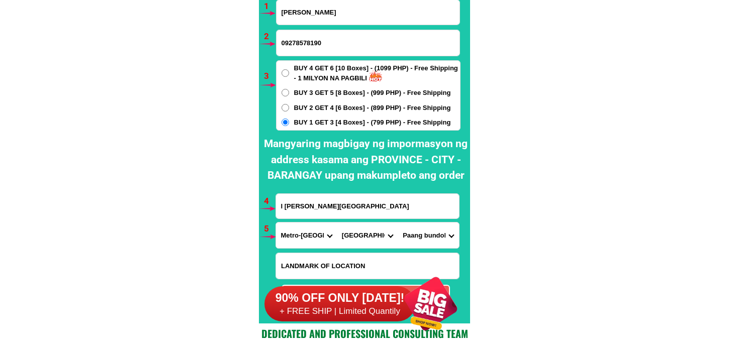
click at [425, 240] on select "Barangay Alicia Amihan Apolonio samson Aurora Baesa Bagbag Bago bantay Bagong l…" at bounding box center [428, 236] width 61 height 26
click at [350, 213] on input "I Katherine street parkway village qc" at bounding box center [367, 206] width 183 height 25
click at [411, 230] on select "Barangay Alicia Amihan Apolonio samson Aurora Baesa Bagbag Bago bantay Bagong l…" at bounding box center [428, 236] width 61 height 26
drag, startPoint x: 428, startPoint y: 235, endPoint x: 421, endPoint y: 224, distance: 13.0
click at [425, 233] on select "Barangay Alicia Amihan Apolonio samson Aurora Baesa Bagbag Bago bantay Bagong l…" at bounding box center [428, 236] width 61 height 26
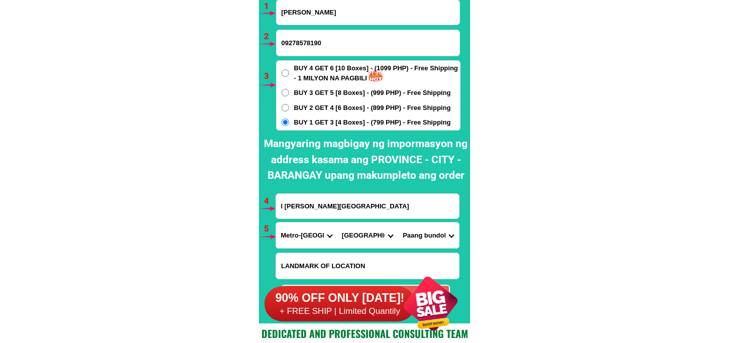
select select "63_21940702278"
click at [398, 223] on select "Barangay Alicia Amihan Apolonio samson Aurora Baesa Bagbag Bago bantay Bagong l…" at bounding box center [428, 236] width 61 height 26
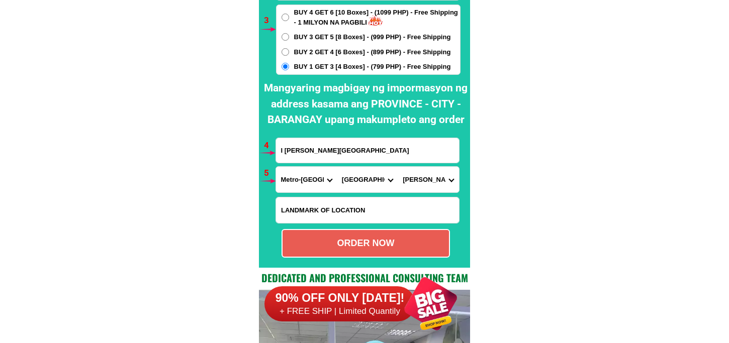
click at [392, 242] on div "ORDER NOW" at bounding box center [366, 244] width 166 height 14
type input "09278578190"
type input "I Katherine street parkway village qc"
radio input "true"
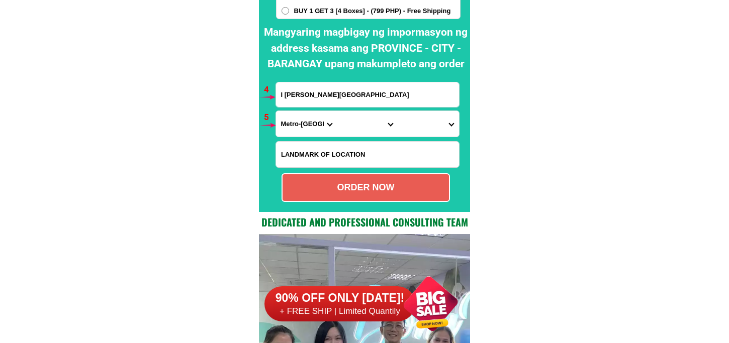
scroll to position [7458, 0]
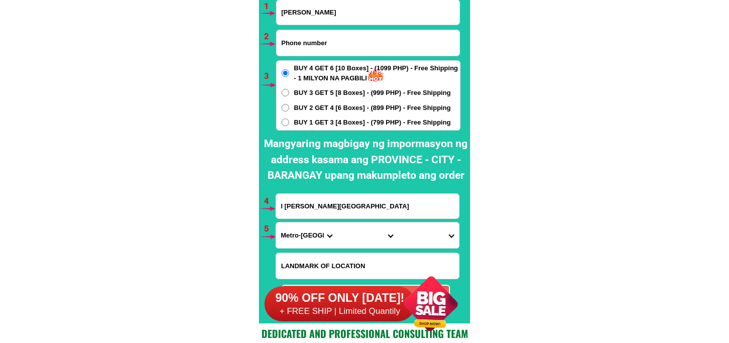
click at [307, 41] on input "Input phone_number" at bounding box center [368, 43] width 183 height 26
paste input "09472978087"
type input "09472978087"
click at [319, 118] on span "BUY 1 GET 3 [4 Boxes] - (799 PHP) - Free Shipping" at bounding box center [372, 123] width 157 height 10
click at [289, 119] on input "BUY 1 GET 3 [4 Boxes] - (799 PHP) - Free Shipping" at bounding box center [286, 123] width 8 height 8
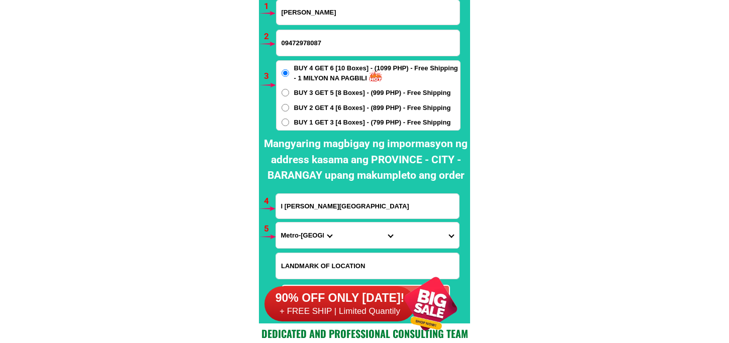
radio input "true"
click at [310, 17] on input "Input full_name" at bounding box center [368, 12] width 183 height 25
paste input "Salud Piadozo"
type input "Salud Piadozo"
click at [324, 208] on input "I Katherine street parkway village qc" at bounding box center [367, 206] width 183 height 25
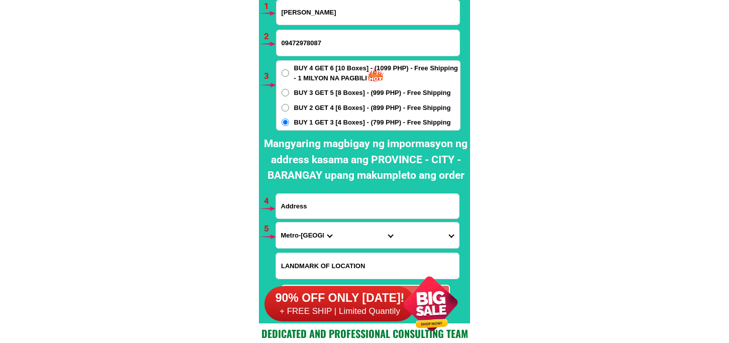
paste input "San Miguel Bulacan barangay salacot San Miguel Bulacan malapit sa simbahan ng s…"
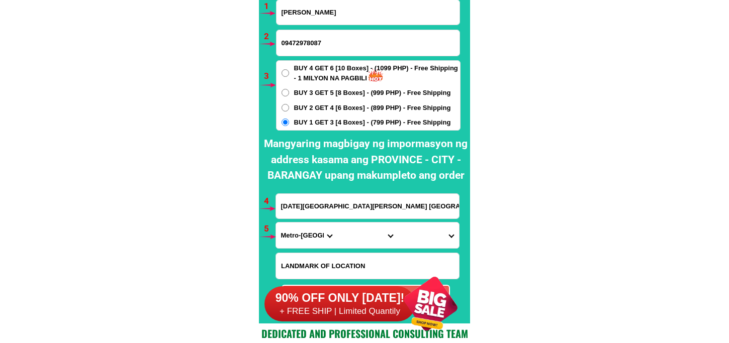
scroll to position [0, 148]
type input "San Miguel Bulacan barangay salacot San Miguel Bulacan malapit sa simbahan ng s…"
click at [307, 226] on select "Province [GEOGRAPHIC_DATA] [GEOGRAPHIC_DATA][PERSON_NAME][GEOGRAPHIC_DATA][GEOG…" at bounding box center [306, 236] width 61 height 26
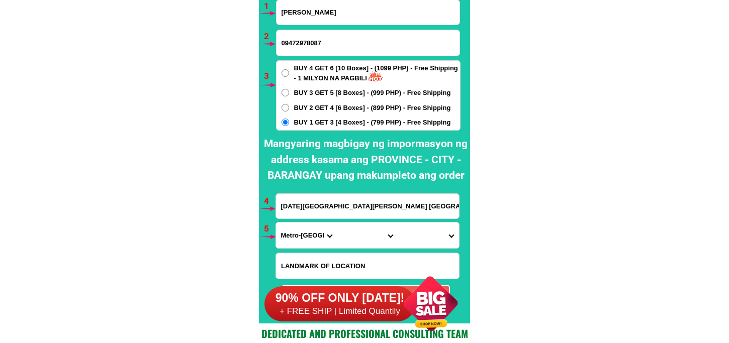
select select "63_761"
click at [276, 223] on select "Province [GEOGRAPHIC_DATA] [GEOGRAPHIC_DATA][PERSON_NAME][GEOGRAPHIC_DATA][GEOG…" at bounding box center [306, 236] width 61 height 26
click at [357, 233] on select "City Angat Balagtas Baliuag Bocaue Bulacan Bulacan-hagonoy Bulacan-plaridel Bul…" at bounding box center [367, 236] width 61 height 26
select select "63_7612523"
click at [337, 223] on select "City Angat Balagtas Baliuag Bocaue Bulacan Bulacan-hagonoy Bulacan-plaridel Bul…" at bounding box center [367, 236] width 61 height 26
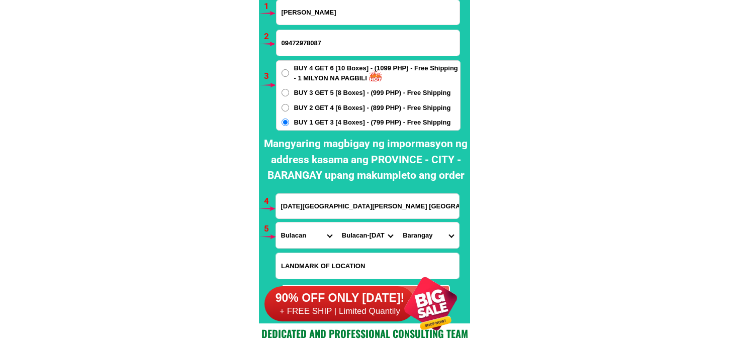
drag, startPoint x: 419, startPoint y: 236, endPoint x: 419, endPoint y: 225, distance: 11.6
click at [418, 235] on select "Barangay Bagong pag-asa Bagong silang Balaong Balite Bantog Bardias Baritan Bat…" at bounding box center [428, 236] width 61 height 26
select select "63_76125237702"
click at [398, 223] on select "Barangay Bagong pag-asa Bagong silang Balaong Balite Bantog Bardias Baritan Bat…" at bounding box center [428, 236] width 61 height 26
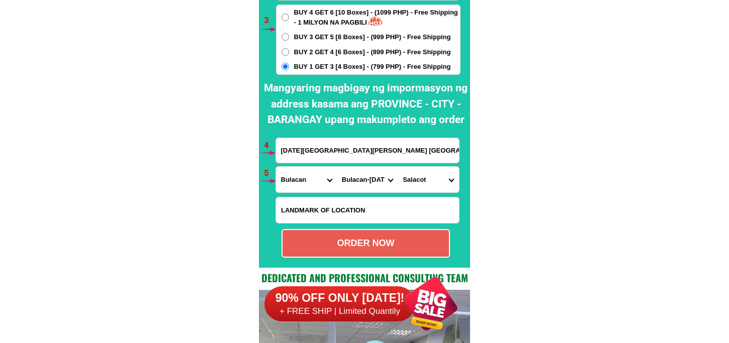
click at [384, 226] on form "Salud Piadozo 09472978087 ORDER NOW San Miguel Bulacan barangay salacot San Mig…" at bounding box center [368, 101] width 185 height 314
click at [385, 235] on div "ORDER NOW" at bounding box center [366, 243] width 168 height 29
radio input "true"
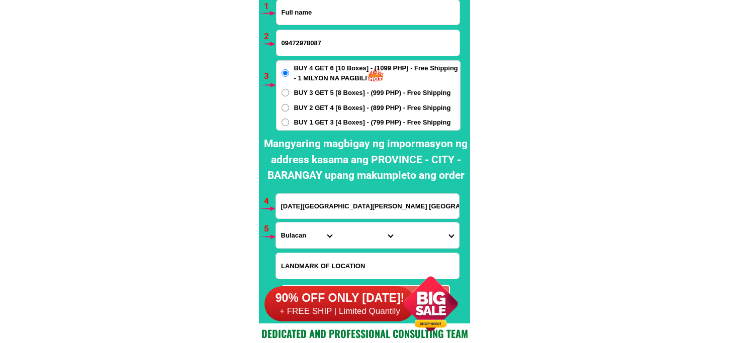
drag, startPoint x: 321, startPoint y: 9, endPoint x: 344, endPoint y: 28, distance: 29.7
click at [321, 9] on input "Input full_name" at bounding box center [368, 12] width 183 height 25
paste input "Florencia Fajardo Morales"
type input "Florencia Fajardo Morales"
click at [302, 28] on form "Florencia Fajardo Morales 09472978087 ORDER NOW San Miguel Bulacan barangay sal…" at bounding box center [368, 156] width 185 height 314
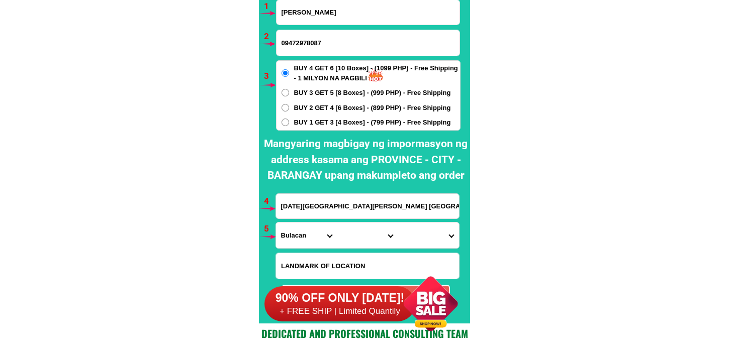
click at [302, 36] on input "09472978087" at bounding box center [368, 43] width 183 height 26
paste input "09948462336"
type input "09948462336"
click at [327, 125] on span "BUY 1 GET 3 [4 Boxes] - (799 PHP) - Free Shipping" at bounding box center [372, 123] width 157 height 10
click at [289, 125] on input "BUY 1 GET 3 [4 Boxes] - (799 PHP) - Free Shipping" at bounding box center [286, 123] width 8 height 8
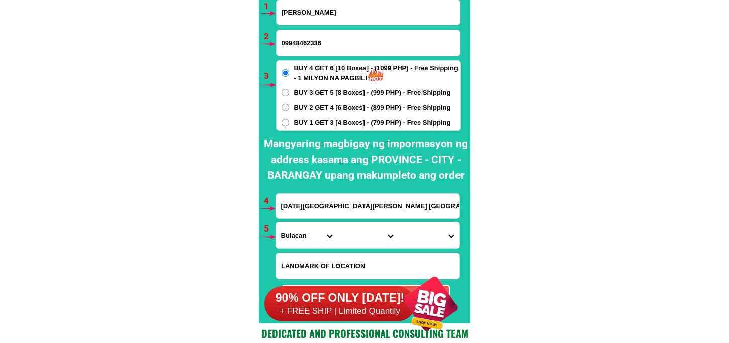
radio input "true"
click at [338, 108] on span "BUY 2 GET 4 [6 Boxes] - (899 PHP) - Free Shipping" at bounding box center [372, 108] width 157 height 10
click at [289, 108] on input "BUY 2 GET 4 [6 Boxes] - (899 PHP) - Free Shipping" at bounding box center [286, 108] width 8 height 8
radio input "true"
click at [309, 210] on input "San Miguel Bulacan barangay salacot San Miguel Bulacan malapit sa simbahan ng s…" at bounding box center [367, 206] width 183 height 25
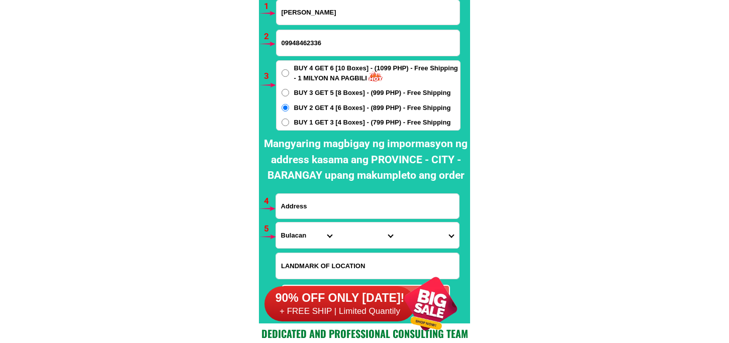
paste input "1012 Mendiola Ext Otis Paco Manila Near Ford Manila"
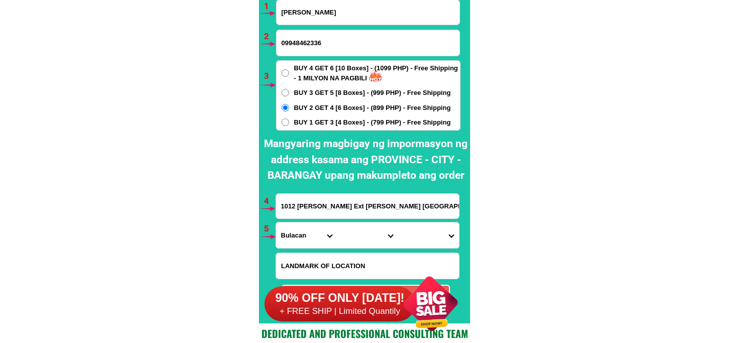
type input "1012 Mendiola Ext Otis Paco Manila Near Ford Manila"
drag, startPoint x: 304, startPoint y: 235, endPoint x: 305, endPoint y: 226, distance: 9.1
click at [304, 235] on select "Province [GEOGRAPHIC_DATA] [GEOGRAPHIC_DATA][PERSON_NAME][GEOGRAPHIC_DATA][GEOG…" at bounding box center [306, 236] width 61 height 26
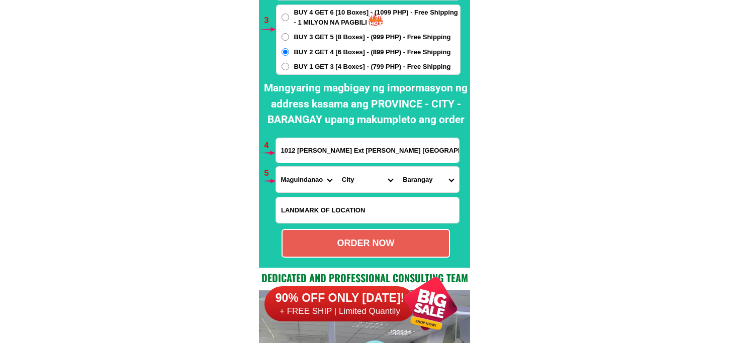
click at [313, 178] on select "Province [GEOGRAPHIC_DATA] [GEOGRAPHIC_DATA][PERSON_NAME][GEOGRAPHIC_DATA][GEOG…" at bounding box center [306, 180] width 61 height 26
click at [276, 167] on select "Province [GEOGRAPHIC_DATA] [GEOGRAPHIC_DATA][PERSON_NAME][GEOGRAPHIC_DATA][GEOG…" at bounding box center [306, 180] width 61 height 26
click at [292, 189] on select "Province [GEOGRAPHIC_DATA] [GEOGRAPHIC_DATA][PERSON_NAME][GEOGRAPHIC_DATA][GEOG…" at bounding box center [306, 180] width 61 height 26
select select "63_219"
click at [276, 167] on select "Province [GEOGRAPHIC_DATA] [GEOGRAPHIC_DATA][PERSON_NAME][GEOGRAPHIC_DATA][GEOG…" at bounding box center [306, 180] width 61 height 26
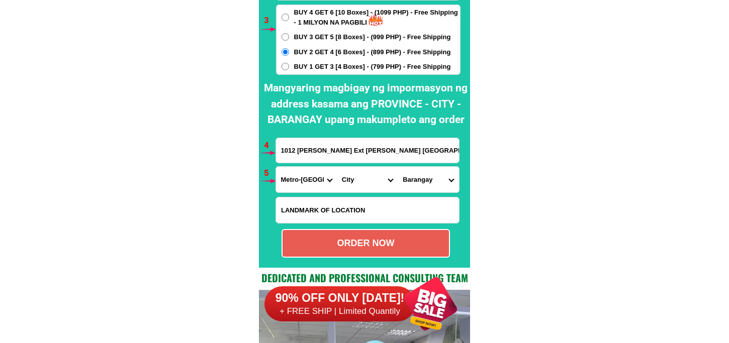
click at [362, 184] on select "City Binondo CALOOCAN Ermita Intramuros Las-pinas Makati Malabon-city Malate Ma…" at bounding box center [367, 180] width 61 height 26
drag, startPoint x: 423, startPoint y: 149, endPoint x: 394, endPoint y: 148, distance: 29.7
click at [394, 148] on input "1012 Mendiola Ext Otis Paco Manila Near Ford Manila" at bounding box center [367, 150] width 183 height 25
click at [392, 148] on input "1012 Mendiola Ext Otis Paco Manila Near Ford Manila" at bounding box center [367, 150] width 183 height 25
click at [350, 184] on select "City Binondo CALOOCAN Ermita Intramuros Las-pinas Makati Malabon-city Malate Ma…" at bounding box center [367, 180] width 61 height 26
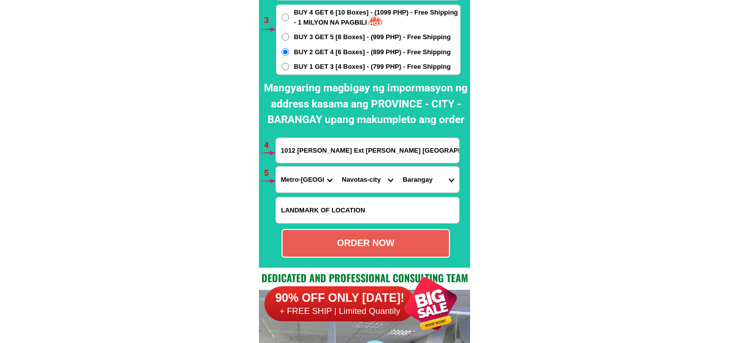
click at [469, 150] on div at bounding box center [364, 76] width 211 height 383
click at [364, 181] on select "City Binondo CALOOCAN Ermita Intramuros Las-pinas Makati Malabon-city Malate Ma…" at bounding box center [367, 180] width 61 height 26
click at [351, 180] on select "City Binondo CALOOCAN Ermita Intramuros Las-pinas Makati Malabon-city Malate Ma…" at bounding box center [367, 180] width 61 height 26
select select "63_2198495"
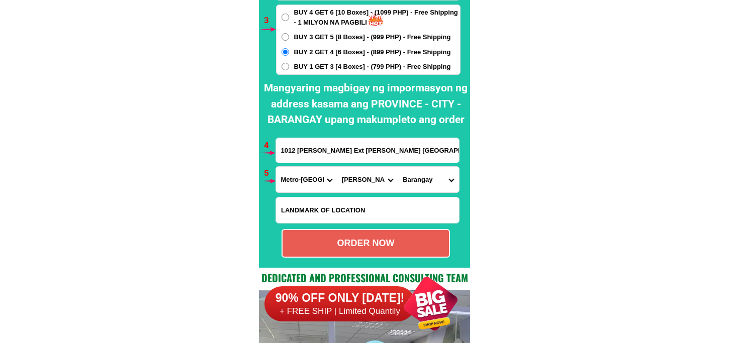
click at [337, 167] on select "City Binondo CALOOCAN Ermita Intramuros Las-pinas Makati Malabon-city Malate Ma…" at bounding box center [367, 180] width 61 height 26
click at [423, 180] on select "Barangay Barangay 662 Barangay 664-a Barangay 671 Barangay 672 Barangay 673 Bar…" at bounding box center [428, 180] width 61 height 26
click at [415, 185] on select "Barangay Barangay 662 Barangay 664-a Barangay 671 Barangay 672 Barangay 673 Bar…" at bounding box center [428, 180] width 61 height 26
select select "63_21984956871"
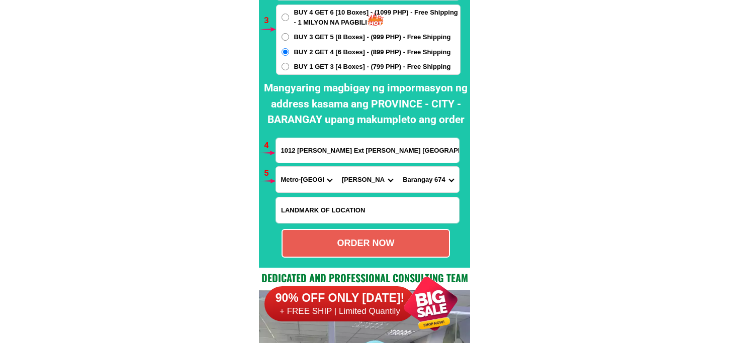
click at [398, 167] on select "Barangay Barangay 662 Barangay 664-a Barangay 671 Barangay 672 Barangay 673 Bar…" at bounding box center [428, 180] width 61 height 26
click at [404, 247] on div "ORDER NOW" at bounding box center [366, 244] width 166 height 14
radio input "true"
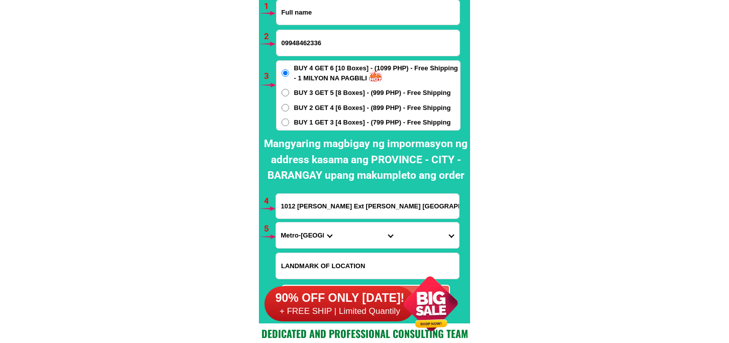
drag, startPoint x: 308, startPoint y: 16, endPoint x: 317, endPoint y: 32, distance: 17.8
click at [308, 16] on input "Input full_name" at bounding box center [368, 12] width 183 height 25
paste input "Leticia Talipan Cabigan"
type input "Leticia Talipan Cabigan"
click at [308, 46] on input "Input phone_number" at bounding box center [368, 43] width 183 height 26
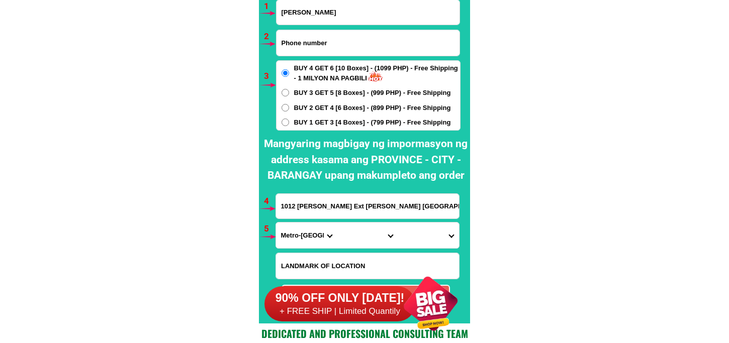
paste input "0933-820-4002"
click at [299, 43] on input "0933-820-4002" at bounding box center [368, 43] width 183 height 26
click at [309, 44] on input "0933820-4002" at bounding box center [368, 43] width 183 height 26
type input "09338204002"
click at [340, 121] on span "BUY 1 GET 3 [4 Boxes] - (799 PHP) - Free Shipping" at bounding box center [372, 123] width 157 height 10
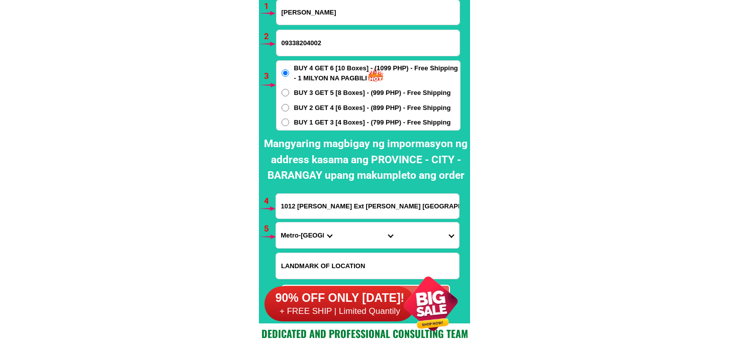
click at [289, 121] on input "BUY 1 GET 3 [4 Boxes] - (799 PHP) - Free Shipping" at bounding box center [286, 123] width 8 height 8
radio input "true"
click at [318, 209] on input "1012 Mendiola Ext Otis Paco Manila Near Ford Manila" at bounding box center [367, 206] width 183 height 25
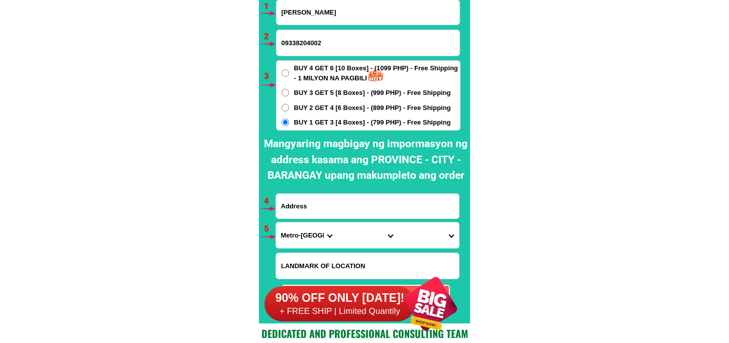
paste input "block E-2 Lot -1 Brgy San Mateo Dasmariñas city, cavite, malapit sa court"
type input "block E-2 Lot -1 Brgy San Mateo Dasmariñas city, cavite, malapit sa court"
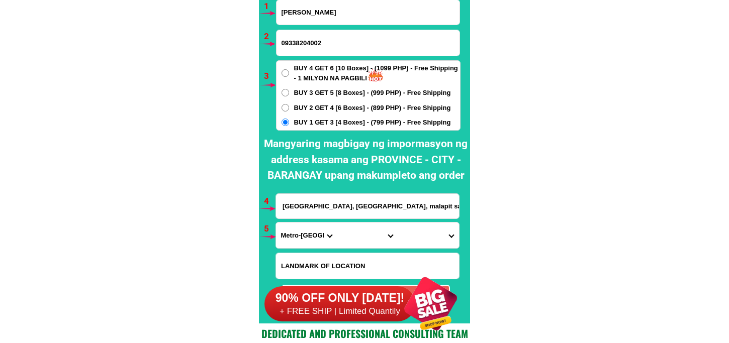
scroll to position [0, 49]
drag, startPoint x: 305, startPoint y: 235, endPoint x: 307, endPoint y: 223, distance: 12.2
click at [305, 235] on select "Province [GEOGRAPHIC_DATA] [GEOGRAPHIC_DATA][PERSON_NAME][GEOGRAPHIC_DATA][GEOG…" at bounding box center [306, 236] width 61 height 26
select select "63_826"
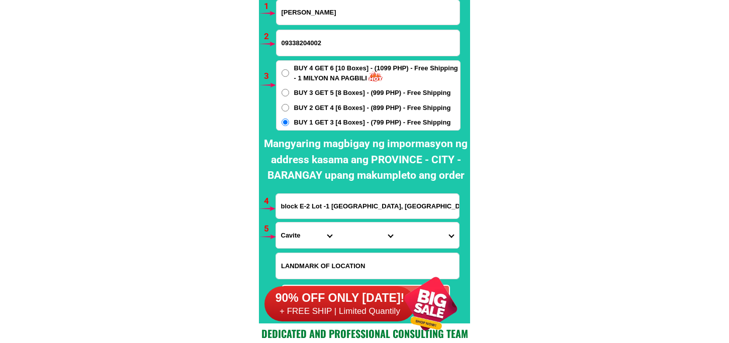
click at [276, 223] on select "Province [GEOGRAPHIC_DATA] [GEOGRAPHIC_DATA][PERSON_NAME][GEOGRAPHIC_DATA][GEOG…" at bounding box center [306, 236] width 61 height 26
drag, startPoint x: 354, startPoint y: 238, endPoint x: 358, endPoint y: 225, distance: 13.1
click at [354, 237] on select "City Alfonso Amadeo Bacoor Carmona Cavite-city Cavite-magallanes Cavite-rosario…" at bounding box center [367, 236] width 61 height 26
select select "63_8262364"
click at [337, 223] on select "City Alfonso Amadeo Bacoor Carmona Cavite-city Cavite-magallanes Cavite-rosario…" at bounding box center [367, 236] width 61 height 26
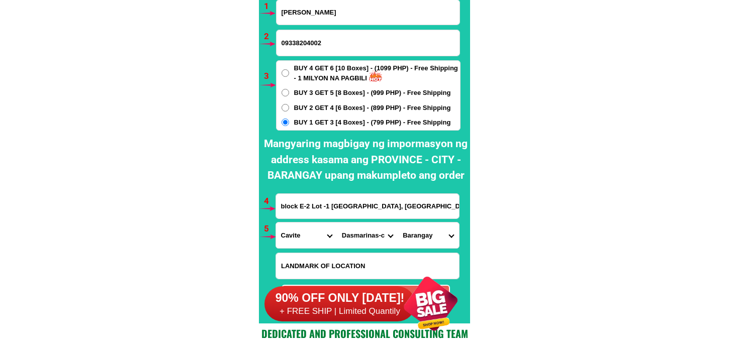
drag, startPoint x: 424, startPoint y: 235, endPoint x: 428, endPoint y: 227, distance: 9.4
click at [424, 235] on select "Barangay Burol Burol i Burol ii Burol iii Datu esmael (bago-a-ingud) Emmanuel b…" at bounding box center [428, 236] width 61 height 26
select select "63_82623643144"
click at [398, 223] on select "Barangay Burol Burol i Burol ii Burol iii Datu esmael (bago-a-ingud) Emmanuel b…" at bounding box center [428, 236] width 61 height 26
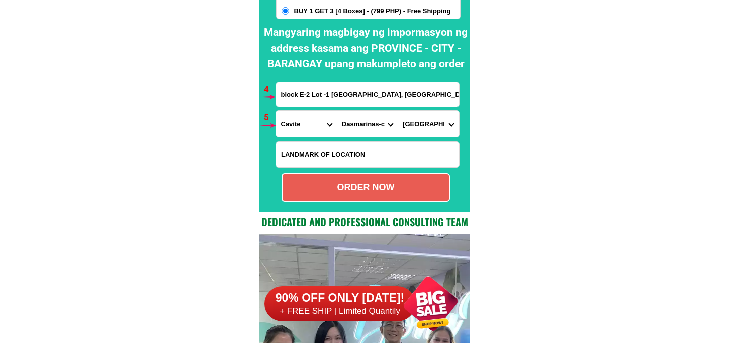
drag, startPoint x: 358, startPoint y: 197, endPoint x: 356, endPoint y: 190, distance: 7.0
click at [358, 194] on div "ORDER NOW" at bounding box center [366, 187] width 168 height 29
radio input "true"
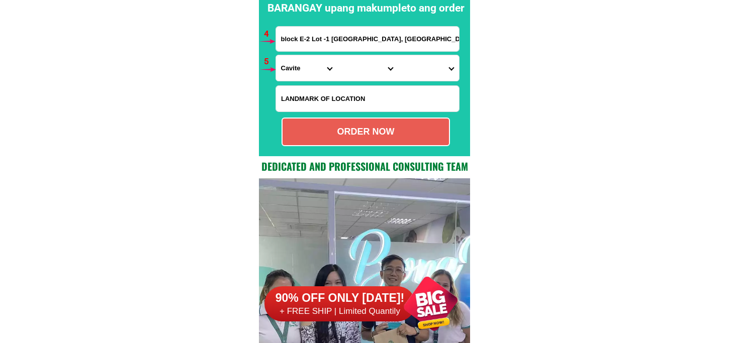
scroll to position [7458, 0]
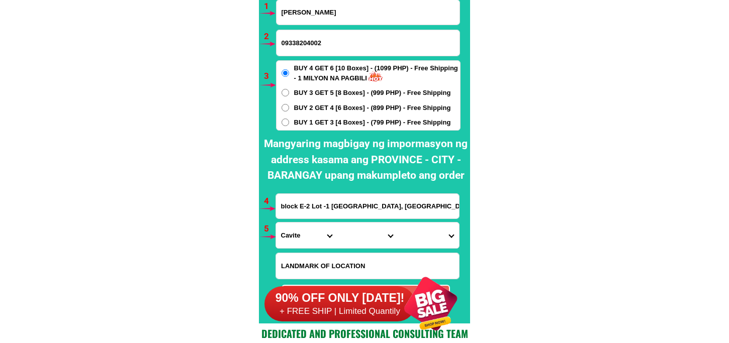
drag, startPoint x: 321, startPoint y: 21, endPoint x: 321, endPoint y: 34, distance: 13.1
click at [321, 21] on input "Leticia Talipan Cabigan" at bounding box center [368, 12] width 183 height 25
paste input "Noleal Sita Aguilar"
type input "Noleal Sita Aguilar"
click at [328, 46] on input "Input phone_number" at bounding box center [368, 43] width 183 height 26
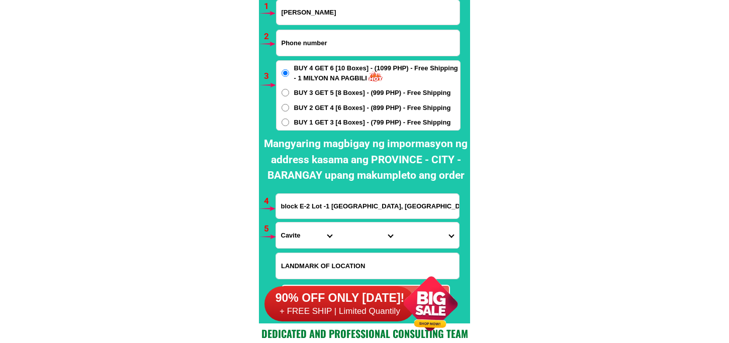
paste input "0912-691-3946"
click at [298, 42] on input "0912-691-3946" at bounding box center [368, 43] width 183 height 26
click at [309, 43] on input "0912691-3946" at bounding box center [368, 43] width 183 height 26
type input "09126913946"
click at [335, 122] on span "BUY 1 GET 3 [4 Boxes] - (799 PHP) - Free Shipping" at bounding box center [372, 123] width 157 height 10
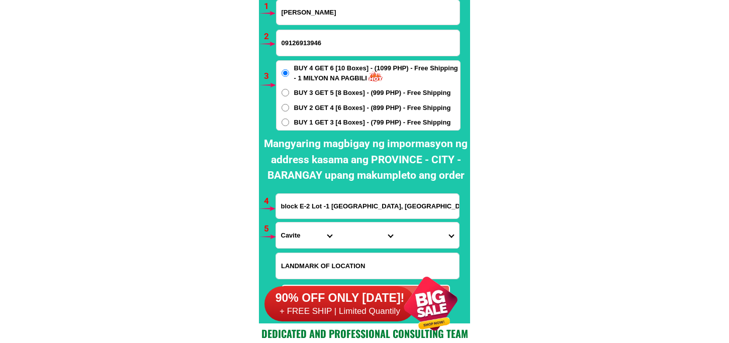
click at [289, 122] on input "BUY 1 GET 3 [4 Boxes] - (799 PHP) - Free Shipping" at bounding box center [286, 123] width 8 height 8
radio input "true"
click at [313, 215] on input "block E-2 Lot -1 Brgy San Mateo Dasmariñas city, cavite, malapit sa court" at bounding box center [367, 206] width 183 height 25
paste input "Noleal sita aguilar makabaclay gapan city nueva ecija"
type input "Noleal sita aguilar makabaclay gapan city nueva ecija"
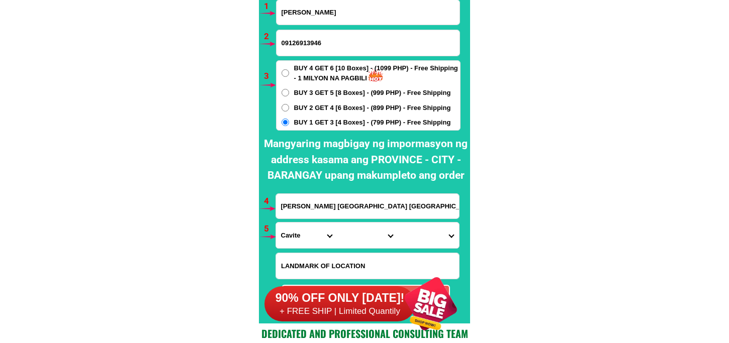
click at [305, 260] on input "Input LANDMARKOFLOCATION" at bounding box center [367, 266] width 183 height 26
paste input "Malapit sa brgy hall"
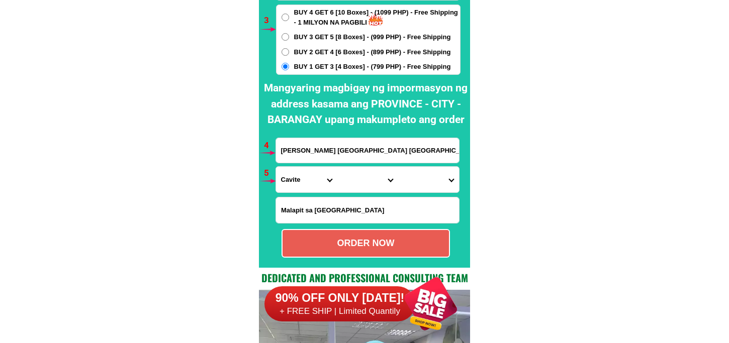
type input "Malapit sa brgy hall"
drag, startPoint x: 293, startPoint y: 178, endPoint x: 301, endPoint y: 166, distance: 13.8
click at [293, 178] on select "Province [GEOGRAPHIC_DATA] [GEOGRAPHIC_DATA][PERSON_NAME][GEOGRAPHIC_DATA][GEOG…" at bounding box center [306, 180] width 61 height 26
select select "63_198"
click at [276, 167] on select "Province [GEOGRAPHIC_DATA] [GEOGRAPHIC_DATA][PERSON_NAME][GEOGRAPHIC_DATA][GEOG…" at bounding box center [306, 180] width 61 height 26
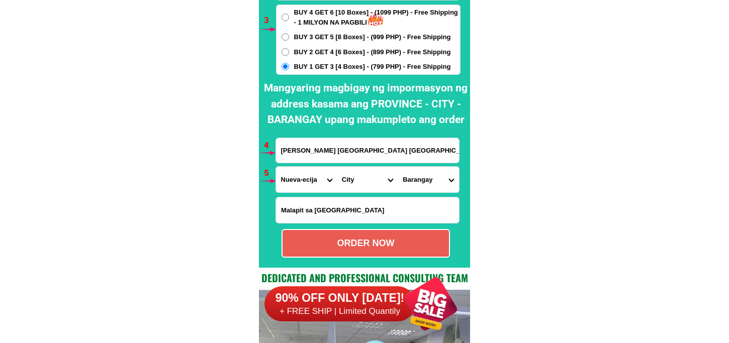
click at [347, 168] on select "City Aliaga Bongabon Cabanatuan-city Cabiao Carranglan Cuyapo Gabaldon Gapan-ci…" at bounding box center [367, 180] width 61 height 26
select select "63_1984784"
click at [337, 167] on select "City Aliaga Bongabon Cabanatuan-city Cabiao Carranglan Cuyapo Gabaldon Gapan-ci…" at bounding box center [367, 180] width 61 height 26
click at [429, 179] on select "Barangay Balante Bayanihan Bulak Bungo Kapalangan Mabunga Maburak Mahipon Makab…" at bounding box center [428, 180] width 61 height 26
select select "63_19847842222"
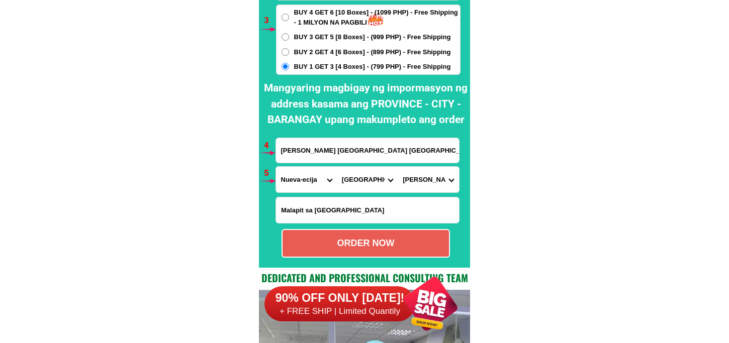
click at [398, 167] on select "Barangay Balante Bayanihan Bulak Bungo Kapalangan Mabunga Maburak Mahipon Makab…" at bounding box center [428, 180] width 61 height 26
click at [399, 240] on div "ORDER NOW" at bounding box center [366, 244] width 166 height 14
radio input "true"
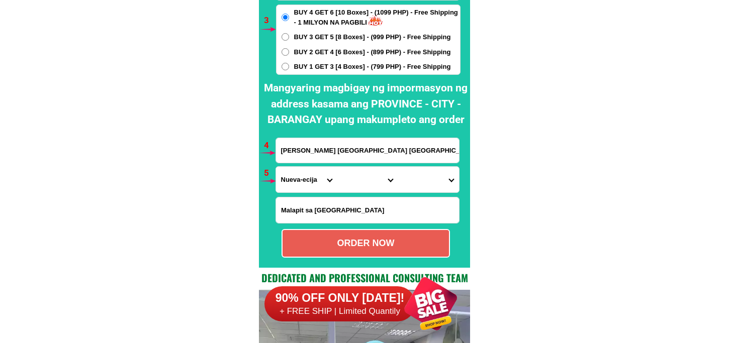
scroll to position [7458, 0]
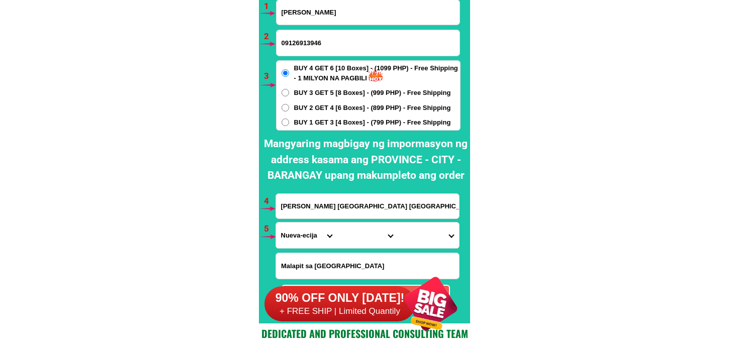
click at [313, 21] on input "Noleal Sita Aguilar" at bounding box center [368, 12] width 183 height 25
paste input "Nidz Philz"
type input "Nidz Philz"
click at [303, 41] on input "09126913946" at bounding box center [368, 43] width 183 height 26
paste input "09121837937"
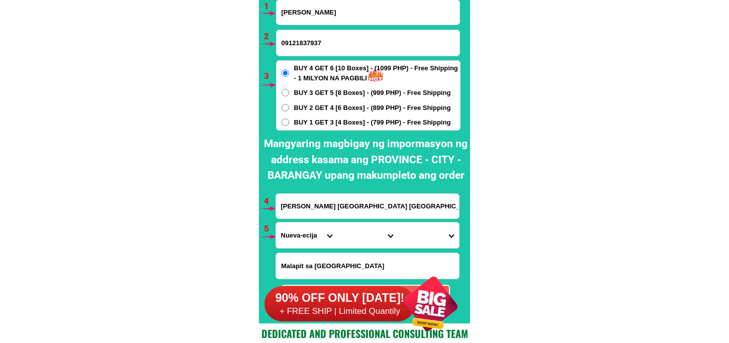
type input "09121837937"
click at [323, 209] on input "Noleal sita aguilar makabaclay gapan city nueva ecija" at bounding box center [367, 206] width 183 height 25
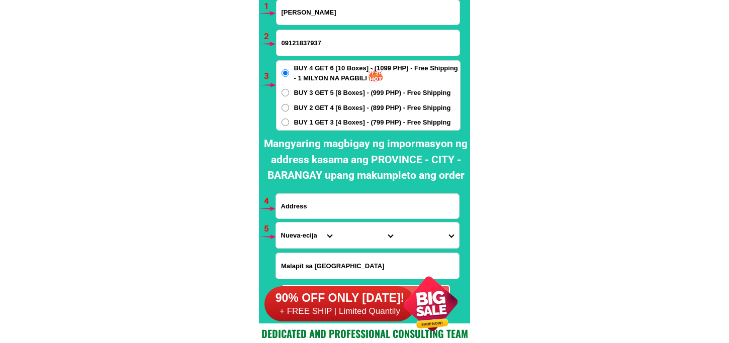
paste input "Fulladres GuedayBesao, Mountain Province"
type input "Fulladres GuedayBesao, Mountain Province"
click at [301, 119] on span "BUY 1 GET 3 [4 Boxes] - (799 PHP) - Free Shipping" at bounding box center [372, 123] width 157 height 10
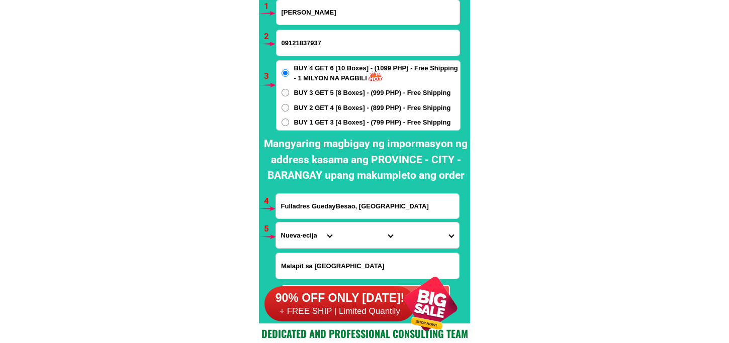
click at [289, 119] on input "BUY 1 GET 3 [4 Boxes] - (799 PHP) - Free Shipping" at bounding box center [286, 123] width 8 height 8
radio input "true"
drag, startPoint x: 301, startPoint y: 236, endPoint x: 303, endPoint y: 225, distance: 11.3
click at [300, 233] on select "Province [GEOGRAPHIC_DATA] [GEOGRAPHIC_DATA][PERSON_NAME][GEOGRAPHIC_DATA][GEOG…" at bounding box center [306, 236] width 61 height 26
select select "63_464"
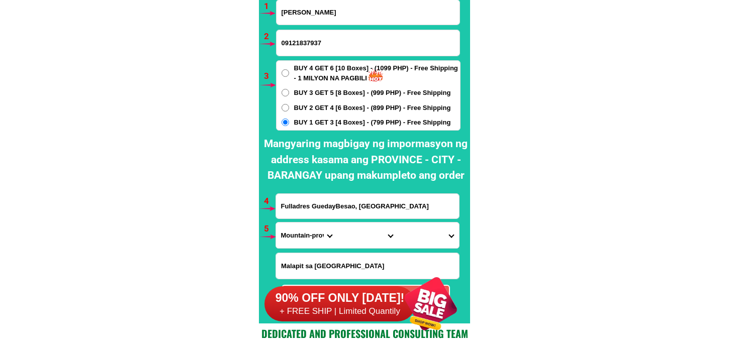
click at [276, 223] on select "Province [GEOGRAPHIC_DATA] [GEOGRAPHIC_DATA][PERSON_NAME][GEOGRAPHIC_DATA][GEOG…" at bounding box center [306, 236] width 61 height 26
drag, startPoint x: 363, startPoint y: 236, endPoint x: 363, endPoint y: 223, distance: 13.6
click at [363, 236] on select "City Barlig Bauko Besao Mountain-province-bontoc Natonin Paracelis Sabangan Sad…" at bounding box center [367, 236] width 61 height 26
select select "63_4648720"
click at [337, 223] on select "City Barlig Bauko Besao Mountain-province-bontoc Natonin Paracelis Sabangan Sad…" at bounding box center [367, 236] width 61 height 26
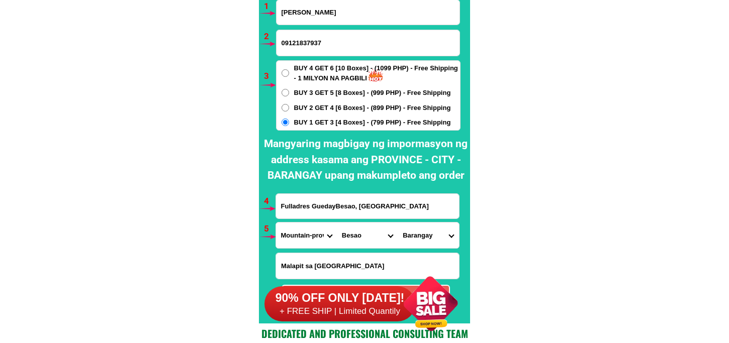
drag, startPoint x: 425, startPoint y: 242, endPoint x: 425, endPoint y: 231, distance: 10.6
click at [425, 240] on select "Barangay Agawa Ambaguio Banguitan Besao east (besao proper) Besao west Catengan…" at bounding box center [428, 236] width 61 height 26
select select "63_46487209208"
click at [398, 223] on select "Barangay Agawa Ambaguio Banguitan Besao east (besao proper) Besao west Catengan…" at bounding box center [428, 236] width 61 height 26
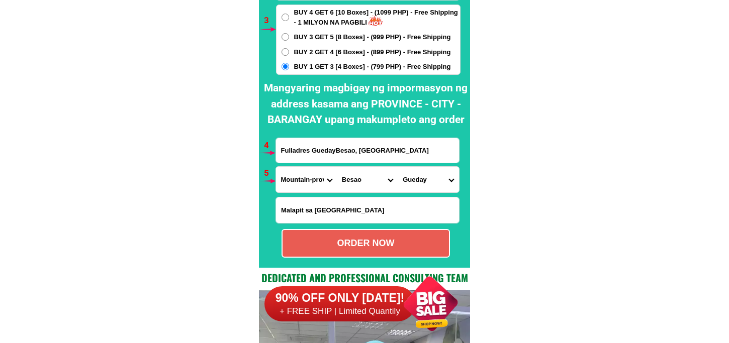
click at [340, 236] on div "ORDER NOW" at bounding box center [366, 243] width 168 height 29
type input "09121837937"
type input "Fulladres GuedayBesao, Mountain Province"
radio input "true"
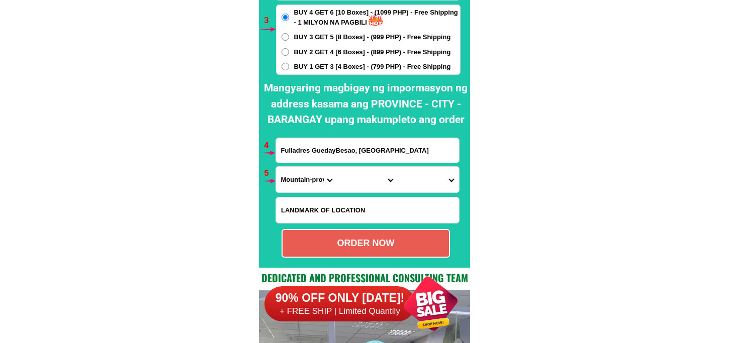
scroll to position [7402, 0]
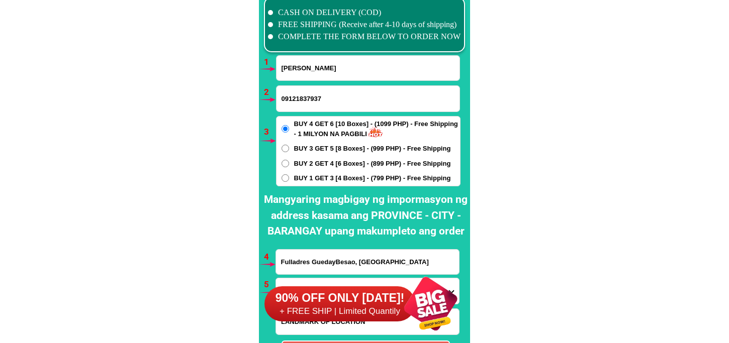
click at [320, 79] on input "Nidz Philz" at bounding box center [368, 68] width 183 height 25
click at [320, 72] on input "Input full_name" at bounding box center [368, 68] width 183 height 25
paste input "Paulita Suan Gecoso"
type input "Paulita Suan Gecoso"
click at [319, 88] on input "09121837937" at bounding box center [368, 99] width 183 height 26
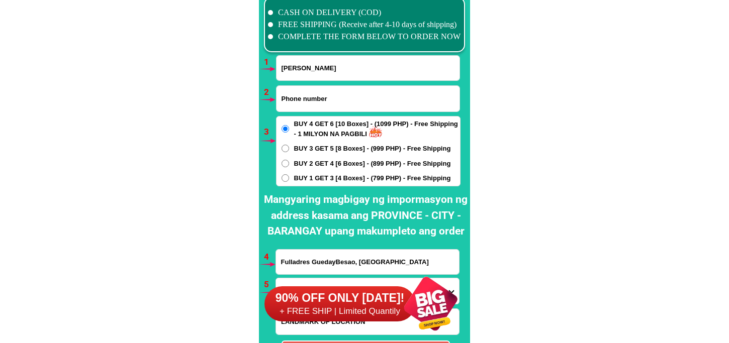
paste input "09057709319"
type input "09057709319"
click at [313, 177] on span "BUY 1 GET 3 [4 Boxes] - (799 PHP) - Free Shipping" at bounding box center [372, 178] width 157 height 10
click at [289, 177] on input "BUY 1 GET 3 [4 Boxes] - (799 PHP) - Free Shipping" at bounding box center [286, 178] width 8 height 8
radio input "true"
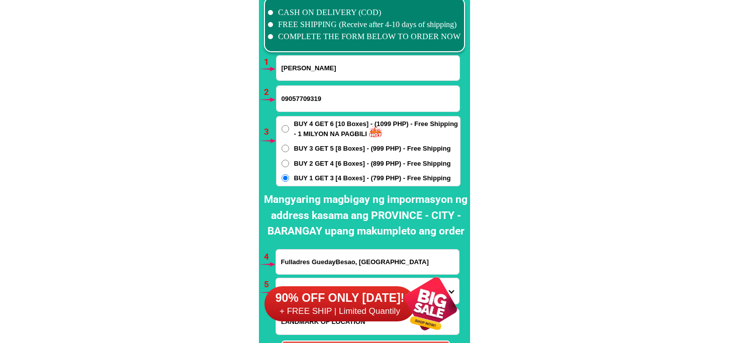
scroll to position [7514, 0]
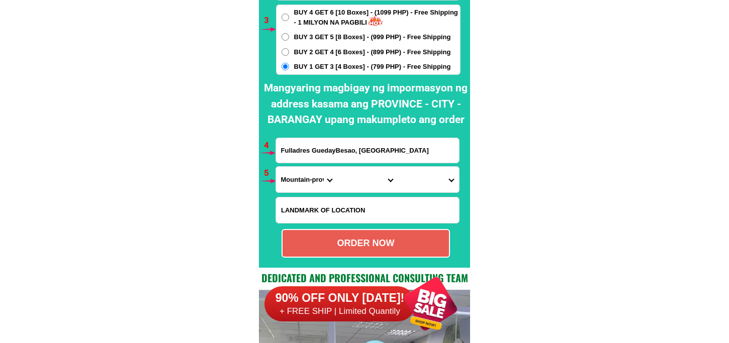
click at [311, 154] on input "Fulladres GuedayBesao, Mountain Province" at bounding box center [367, 150] width 183 height 25
paste input "Assembly of God Pamahawan brgy.palampas San Carlos city negros occidental"
type input "Assembly of God Pamahawan brgy.palampas San Carlos city negros occidental"
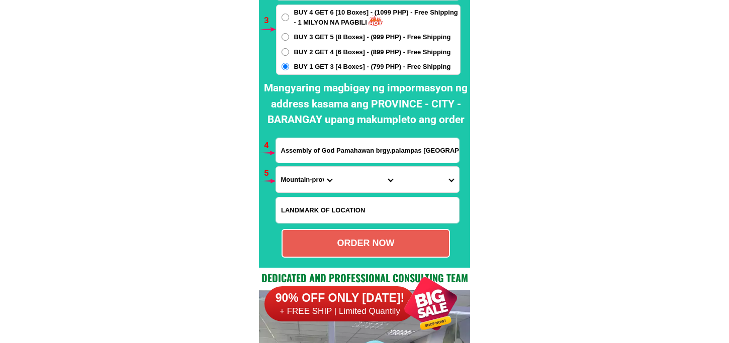
drag, startPoint x: 288, startPoint y: 188, endPoint x: 295, endPoint y: 178, distance: 12.6
click at [288, 188] on select "Province [GEOGRAPHIC_DATA] [GEOGRAPHIC_DATA][PERSON_NAME][GEOGRAPHIC_DATA][GEOG…" at bounding box center [306, 180] width 61 height 26
select select "63_396"
click at [276, 167] on select "Province [GEOGRAPHIC_DATA] [GEOGRAPHIC_DATA][PERSON_NAME][GEOGRAPHIC_DATA][GEOG…" at bounding box center [306, 180] width 61 height 26
click at [348, 177] on select "City Bacolod-city Bago-city Binalbagan Cadiz-city Candoni Cauayan Enrique-b.-ma…" at bounding box center [367, 180] width 61 height 26
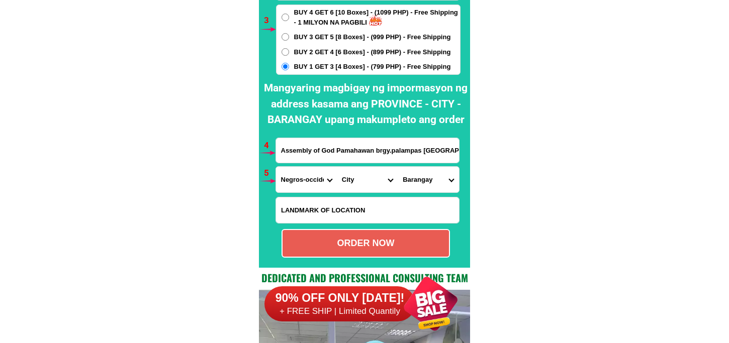
select select "63_3963830"
click at [337, 167] on select "City Bacolod-city Bago-city Binalbagan Cadiz-city Candoni Cauayan Enrique-b.-ma…" at bounding box center [367, 180] width 61 height 26
click at [436, 167] on select "Barangay Bagonbon Barangay i (pob.) Barangay ii (pob.) Barangay iii (pob.) Bara…" at bounding box center [428, 180] width 61 height 26
select select "63_396383087401"
click at [398, 167] on select "Barangay Bagonbon Barangay i (pob.) Barangay ii (pob.) Barangay iii (pob.) Bara…" at bounding box center [428, 180] width 61 height 26
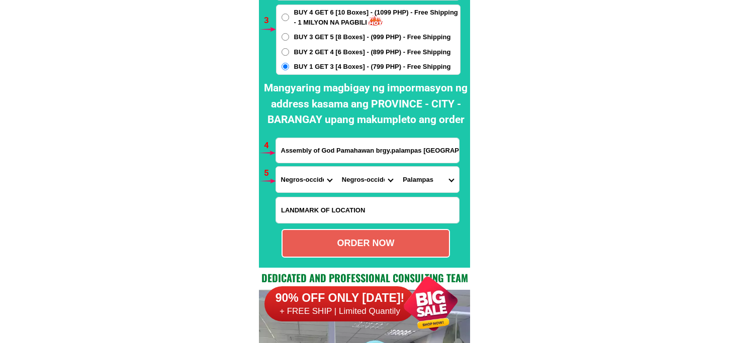
click at [362, 246] on div "ORDER NOW" at bounding box center [366, 244] width 166 height 14
type input "Assembly of God Pamahawan brgy.palampas San Carlos city negros occidental"
radio input "true"
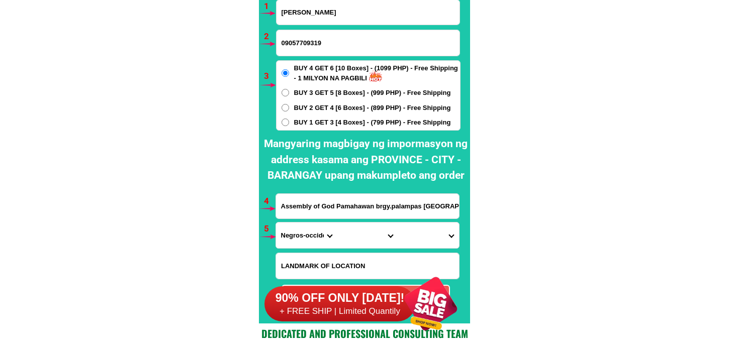
scroll to position [7402, 0]
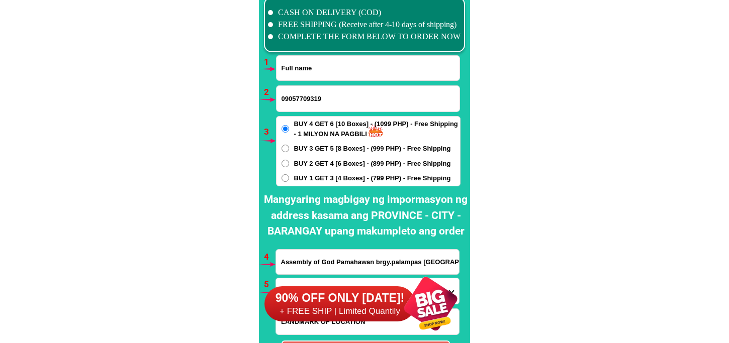
click at [316, 61] on input "Input full_name" at bounding box center [368, 68] width 183 height 25
paste input "Sarlinda Bautista"
type input "Sarlinda Bautista"
click at [323, 98] on input "09057709319" at bounding box center [368, 99] width 183 height 26
paste input "0968 6791705"
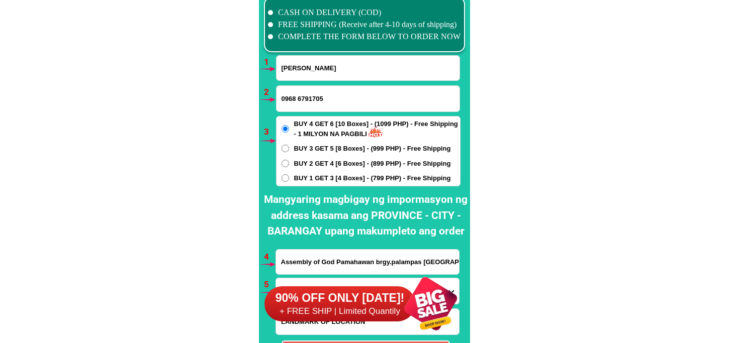
click at [299, 102] on input "0968 6791705" at bounding box center [368, 99] width 183 height 26
type input "09686791705"
click at [302, 174] on span "BUY 1 GET 3 [4 Boxes] - (799 PHP) - Free Shipping" at bounding box center [372, 178] width 157 height 10
click at [289, 174] on input "BUY 1 GET 3 [4 Boxes] - (799 PHP) - Free Shipping" at bounding box center [286, 178] width 8 height 8
radio input "true"
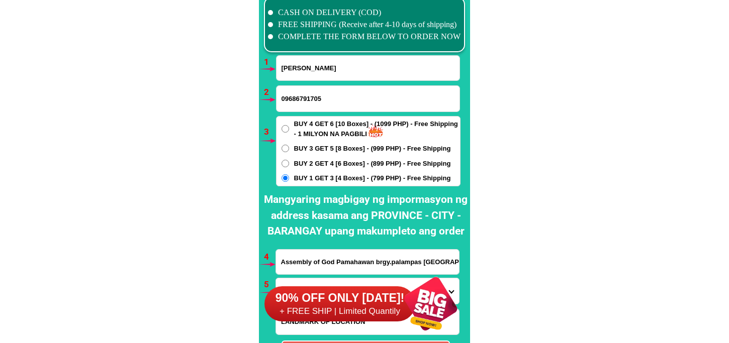
click at [299, 163] on span "BUY 2 GET 4 [6 Boxes] - (899 PHP) - Free Shipping" at bounding box center [372, 164] width 157 height 10
click at [289, 163] on input "BUY 2 GET 4 [6 Boxes] - (899 PHP) - Free Shipping" at bounding box center [286, 164] width 8 height 8
radio input "true"
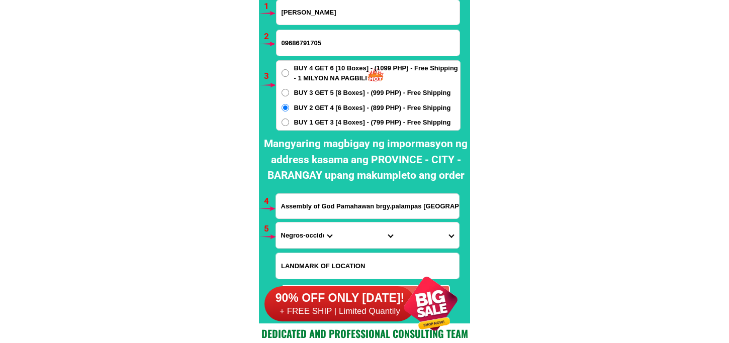
drag, startPoint x: 310, startPoint y: 204, endPoint x: 316, endPoint y: 201, distance: 6.7
click at [312, 204] on input "Assembly of God Pamahawan brgy.palampas San Carlos city negros occidental" at bounding box center [367, 206] width 183 height 25
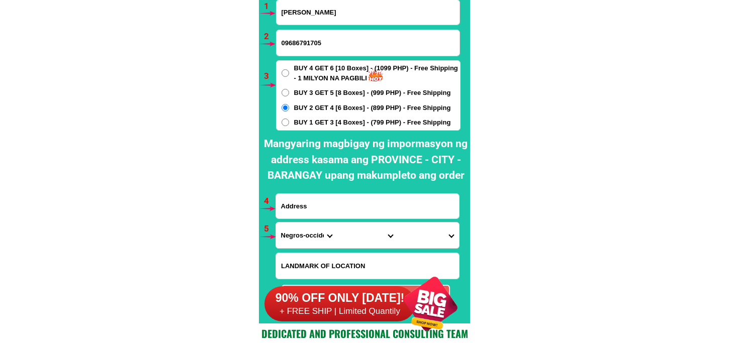
paste input "BLK 3 lot 1 Palao, Kapayapaan ville Canlubang, Calamba City"
type input "BLK 3 lot 1 Palao, Kapayapaan ville Canlubang, Calamba City"
drag, startPoint x: 299, startPoint y: 239, endPoint x: 304, endPoint y: 227, distance: 13.7
click at [299, 239] on select "Province [GEOGRAPHIC_DATA] [GEOGRAPHIC_DATA][PERSON_NAME][GEOGRAPHIC_DATA][GEOG…" at bounding box center [306, 236] width 61 height 26
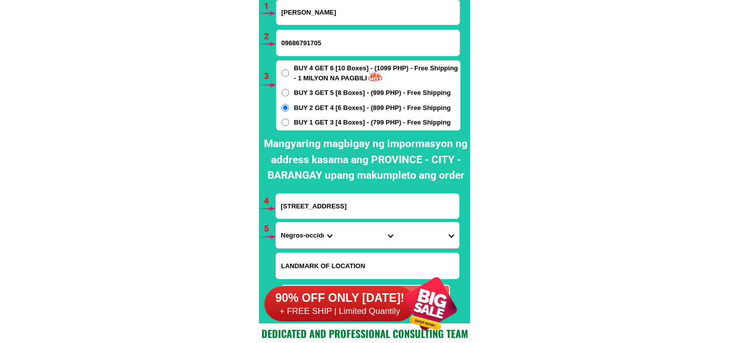
scroll to position [0, 0]
select select "63_904"
click at [276, 223] on select "Province [GEOGRAPHIC_DATA] [GEOGRAPHIC_DATA][PERSON_NAME][GEOGRAPHIC_DATA][GEOG…" at bounding box center [306, 236] width 61 height 26
drag, startPoint x: 345, startPoint y: 240, endPoint x: 348, endPoint y: 227, distance: 13.9
click at [345, 238] on select "City Alaminos Bay Binan-city Cabuyao Calamba-city Calauan Cavinti Famy Laguna-k…" at bounding box center [367, 236] width 61 height 26
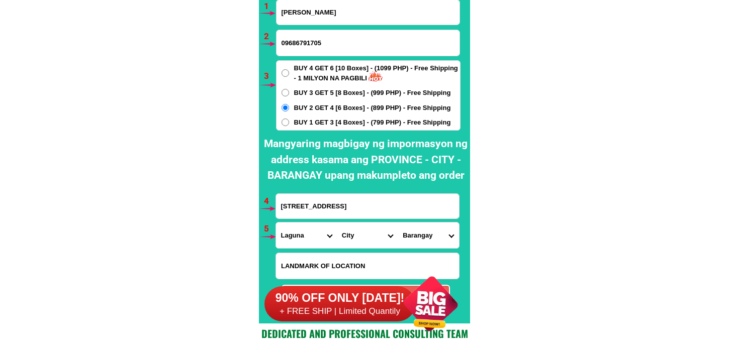
select select "63_9049493"
click at [337, 223] on select "City Alaminos Bay Binan-city Cabuyao Calamba-city Calauan Cavinti Famy Laguna-k…" at bounding box center [367, 236] width 61 height 26
drag, startPoint x: 418, startPoint y: 230, endPoint x: 423, endPoint y: 223, distance: 8.4
click at [418, 230] on select "Barangay Bagong kalsada Banadero Banlic Barandal Barangay 1 (pob.) Barangay 2 (…" at bounding box center [428, 236] width 61 height 26
select select "63_90494933389"
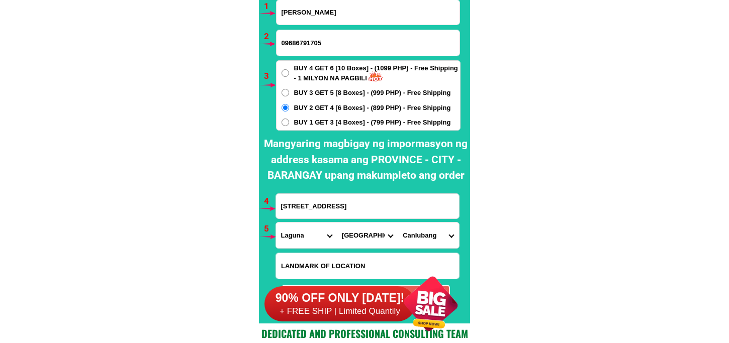
click at [398, 223] on select "Barangay Bagong kalsada Banadero Banlic Barandal Barangay 1 (pob.) Barangay 2 (…" at bounding box center [428, 236] width 61 height 26
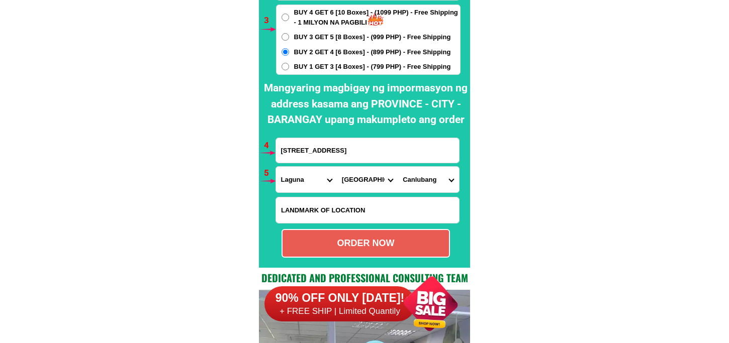
click at [375, 233] on div "ORDER NOW" at bounding box center [366, 243] width 168 height 29
type input "Sarlinda Bautista"
radio input "true"
